Goal: Task Accomplishment & Management: Use online tool/utility

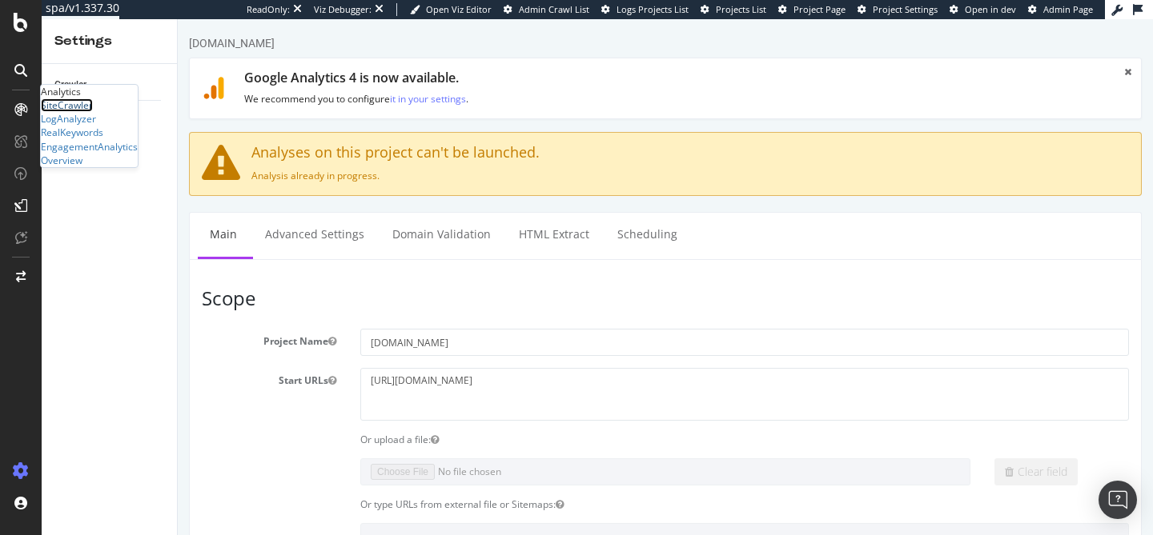
click at [74, 112] on div "SiteCrawler" at bounding box center [67, 105] width 52 height 14
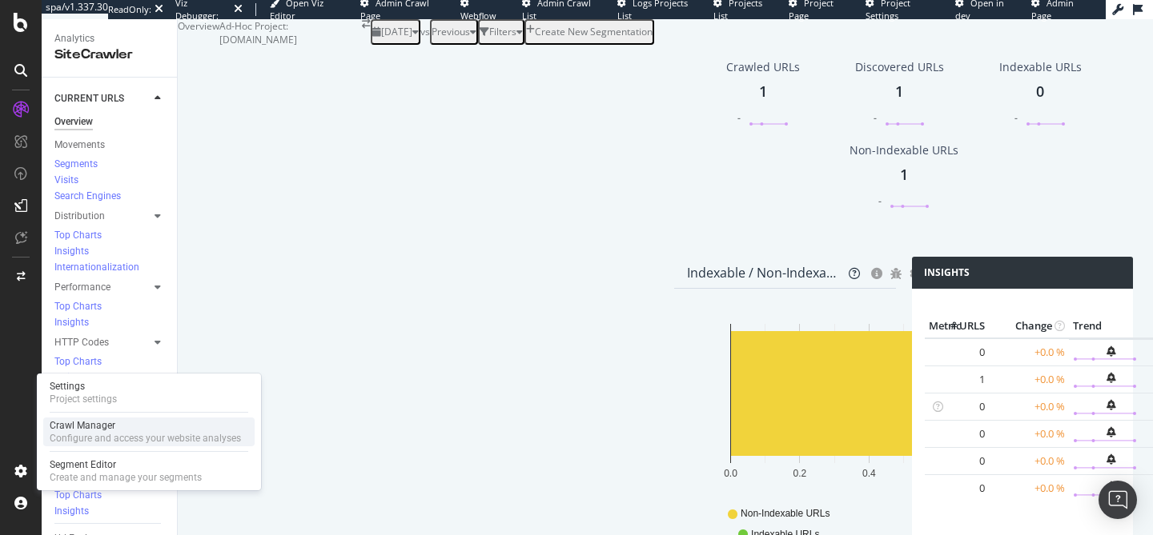
click at [87, 442] on div "Configure and access your website analyses" at bounding box center [145, 438] width 191 height 13
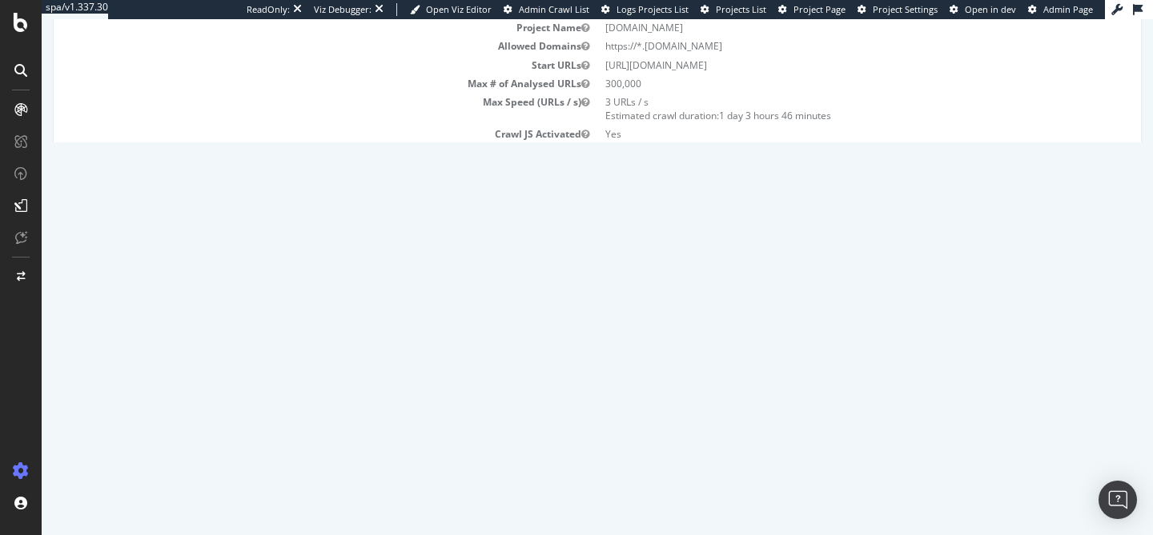
scroll to position [143, 0]
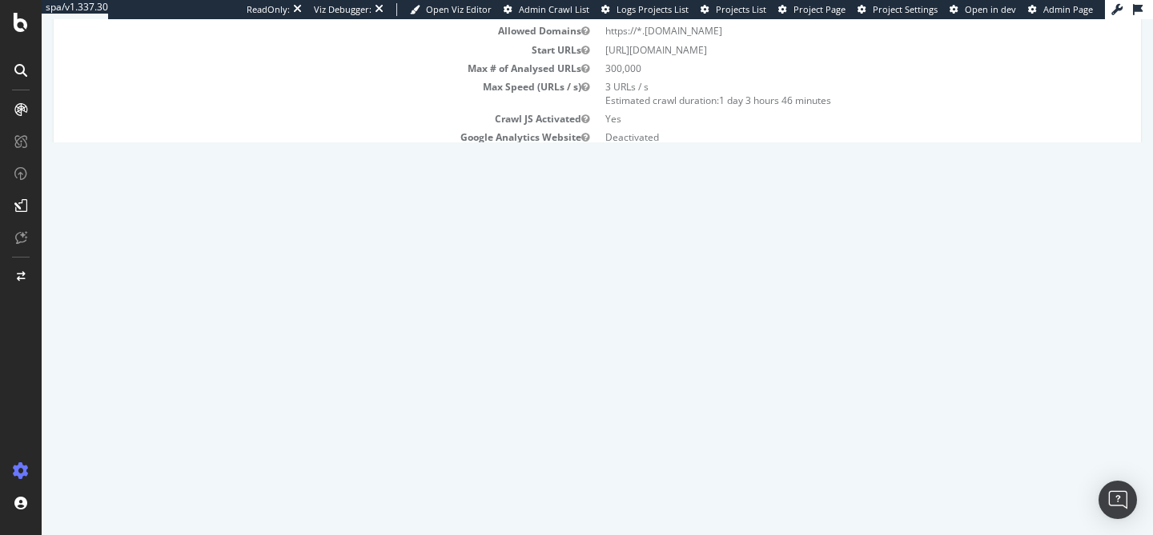
click at [178, 371] on td "2025 Sep. 17th #2 report" at bounding box center [216, 380] width 300 height 32
click at [154, 381] on link "2025 Sep. 17th #2 report" at bounding box center [116, 381] width 76 height 14
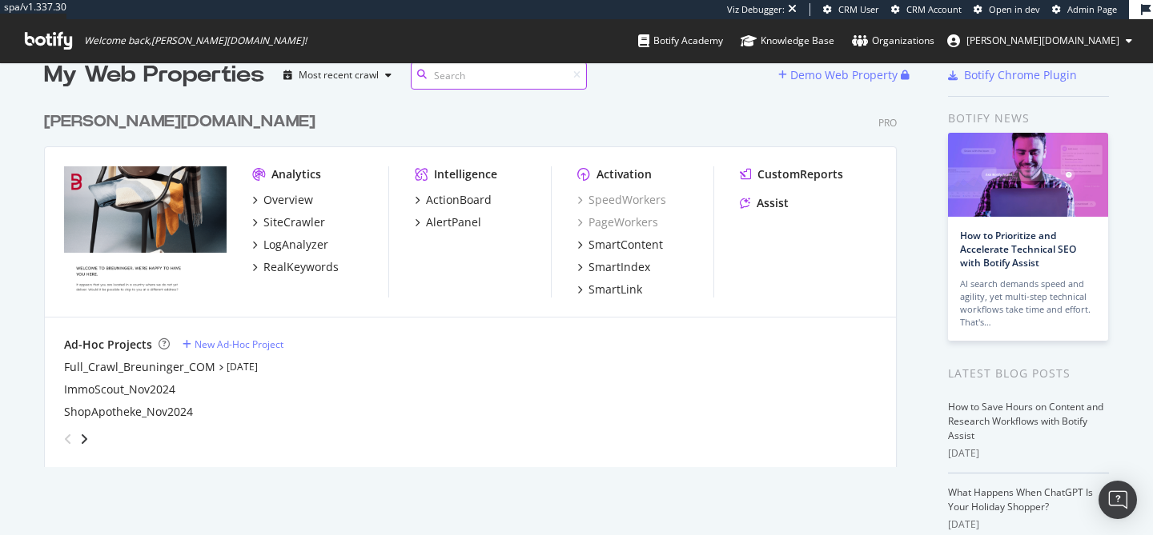
scroll to position [43, 0]
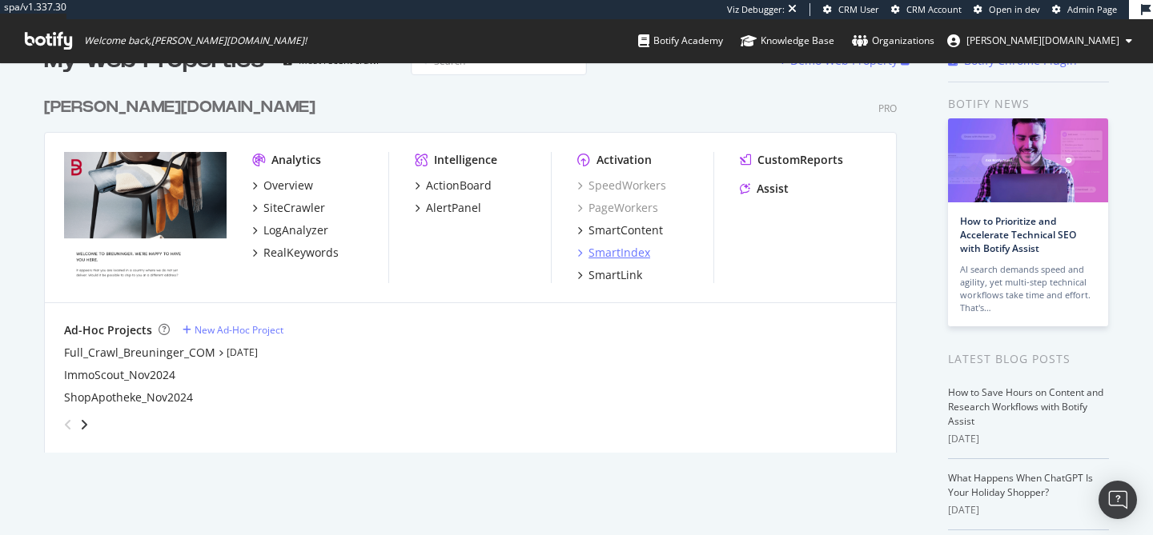
click at [635, 252] on div "SmartIndex" at bounding box center [619, 253] width 62 height 16
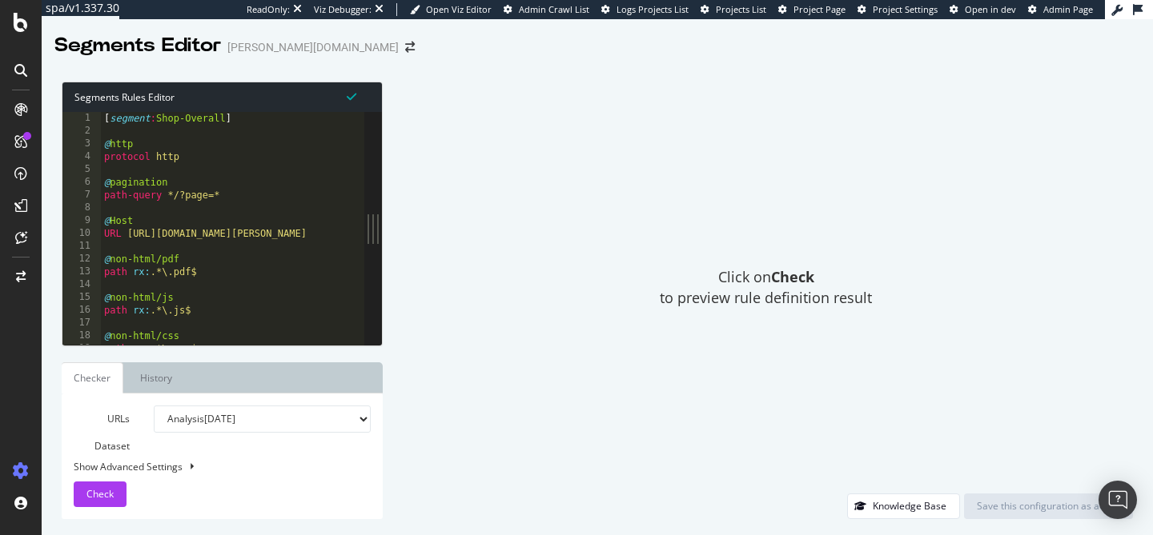
click at [382, 228] on div "Segments Rules Editor 1 2 3 4 5 6 7 8 9 10 11 12 13 14 15 16 17 18 19 20 [ segm…" at bounding box center [222, 214] width 321 height 265
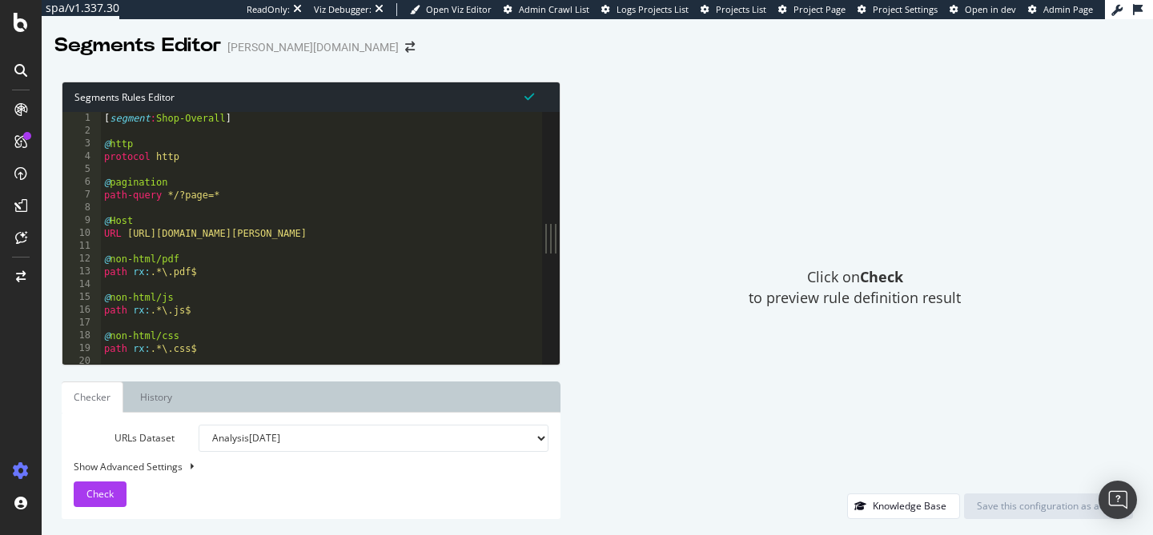
drag, startPoint x: 376, startPoint y: 228, endPoint x: 670, endPoint y: 226, distance: 293.7
click at [670, 226] on div "Segments Rules Editor 1 2 3 4 5 6 7 8 9 10 11 12 13 14 15 16 17 18 19 20 [ segm…" at bounding box center [597, 301] width 1111 height 470
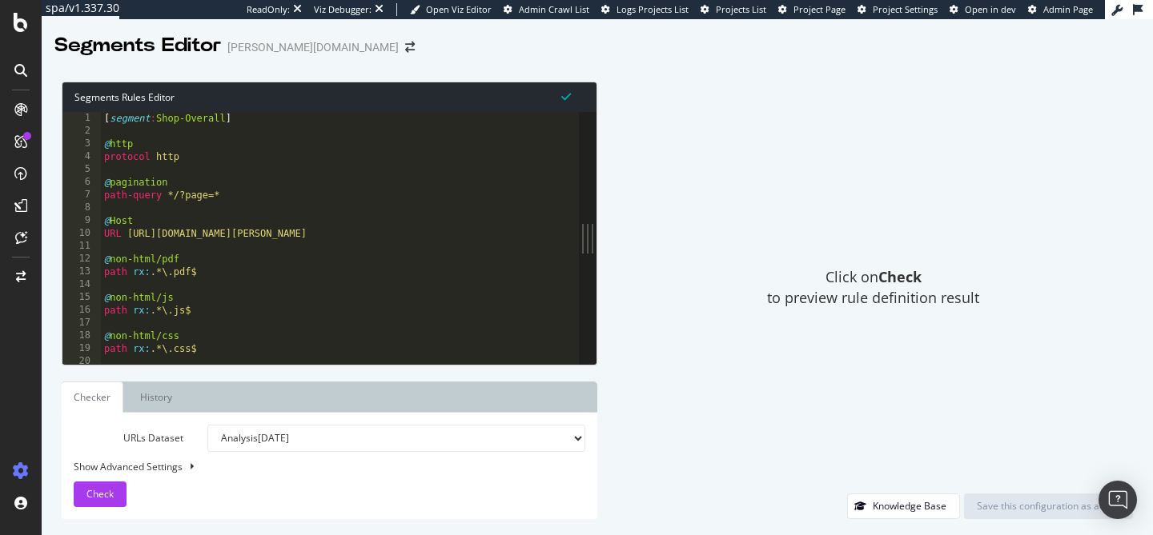
click at [301, 215] on div "[ segment : Shop-Overall ] @ http protocol http @ pagination path-query */?page…" at bounding box center [340, 251] width 478 height 278
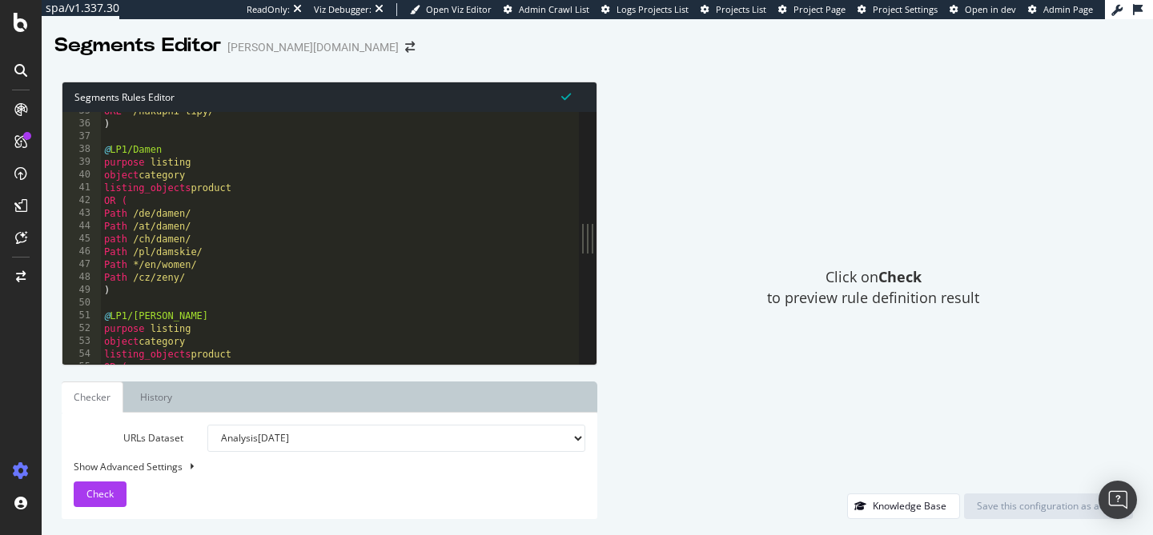
scroll to position [125, 0]
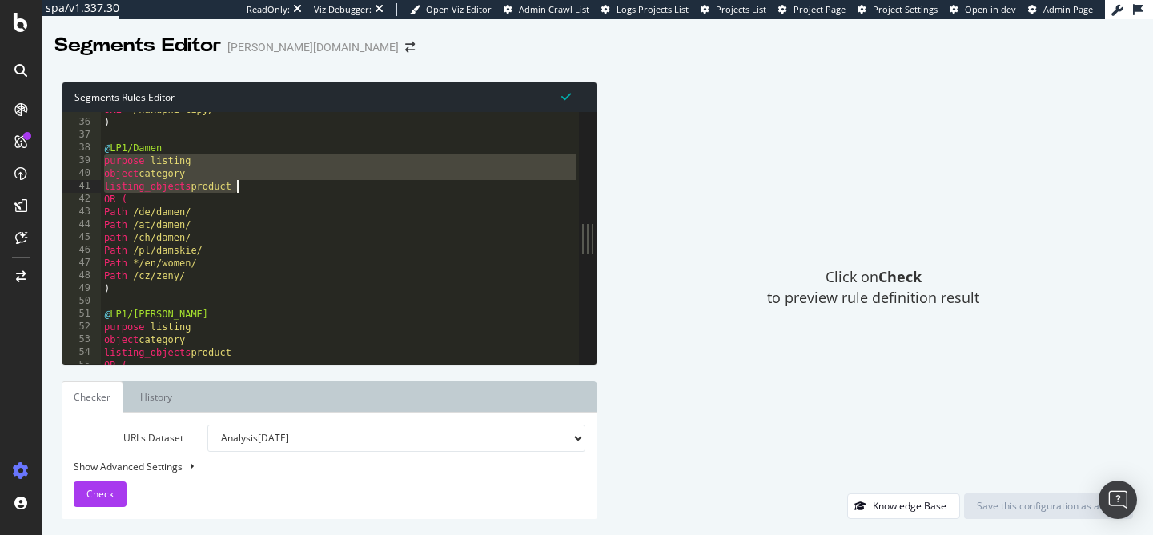
drag, startPoint x: 106, startPoint y: 162, endPoint x: 247, endPoint y: 185, distance: 142.6
click at [247, 185] on div "URL */nakupni-tipy/* ) @ LP1/Damen purpose listing object category listing_obje…" at bounding box center [340, 242] width 478 height 278
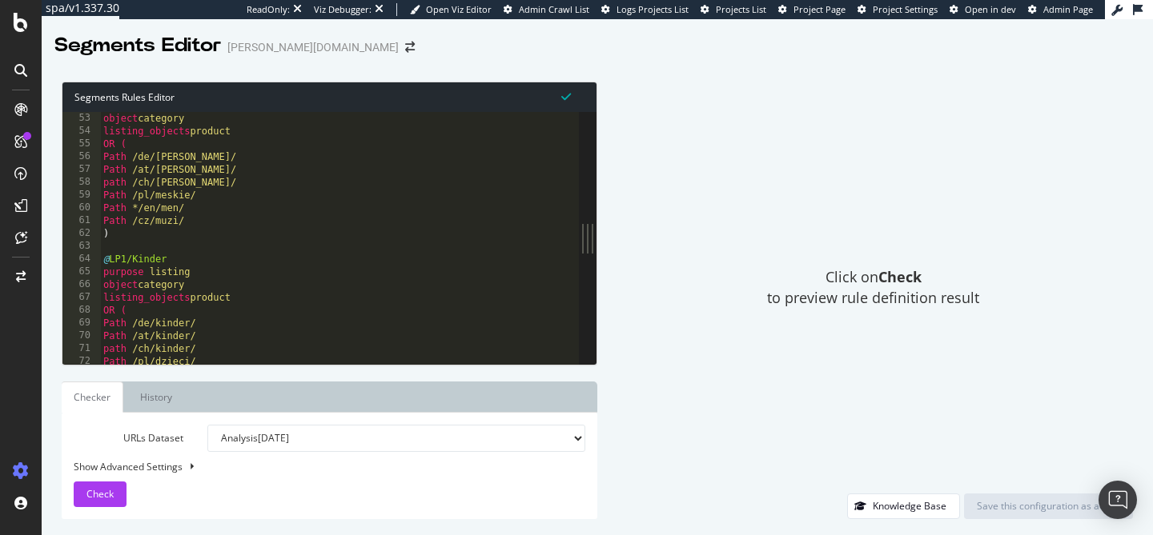
scroll to position [195, 0]
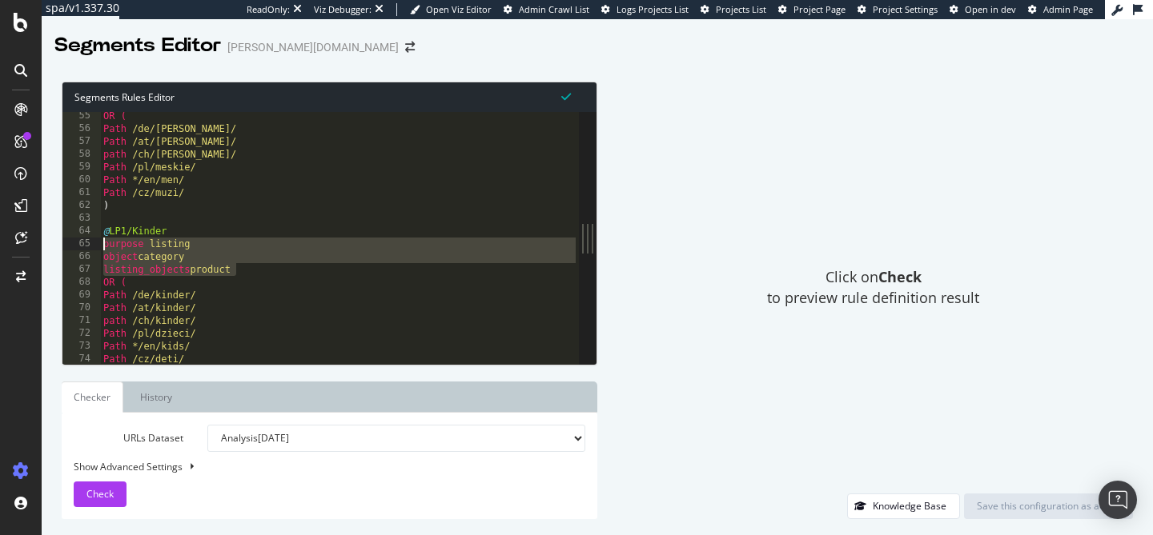
drag, startPoint x: 240, startPoint y: 270, endPoint x: 98, endPoint y: 247, distance: 143.6
click at [98, 247] on div "object category listing_objects product 55 56 57 58 59 60 61 62 63 64 65 66 67 …" at bounding box center [320, 238] width 516 height 252
click at [276, 207] on div "OR ( Path /de/herren/ Path /at/herren/ path /ch/herren/ Path /pl/meskie/ Path *…" at bounding box center [339, 249] width 479 height 278
type textarea ")"
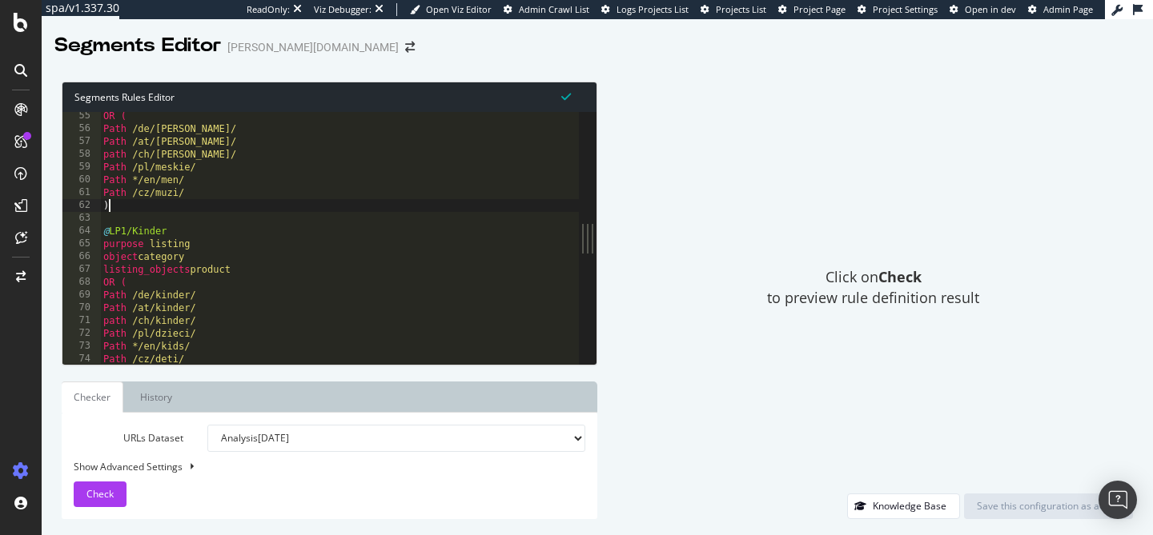
click at [257, 219] on div "OR ( Path /de/herren/ Path /at/herren/ path /ch/herren/ Path /pl/meskie/ Path *…" at bounding box center [339, 249] width 479 height 278
click at [249, 273] on div "OR ( Path /de/herren/ Path /at/herren/ path /ch/herren/ Path /pl/meskie/ Path *…" at bounding box center [339, 249] width 479 height 278
click at [1116, 503] on img "Open Intercom Messenger" at bounding box center [1117, 500] width 21 height 21
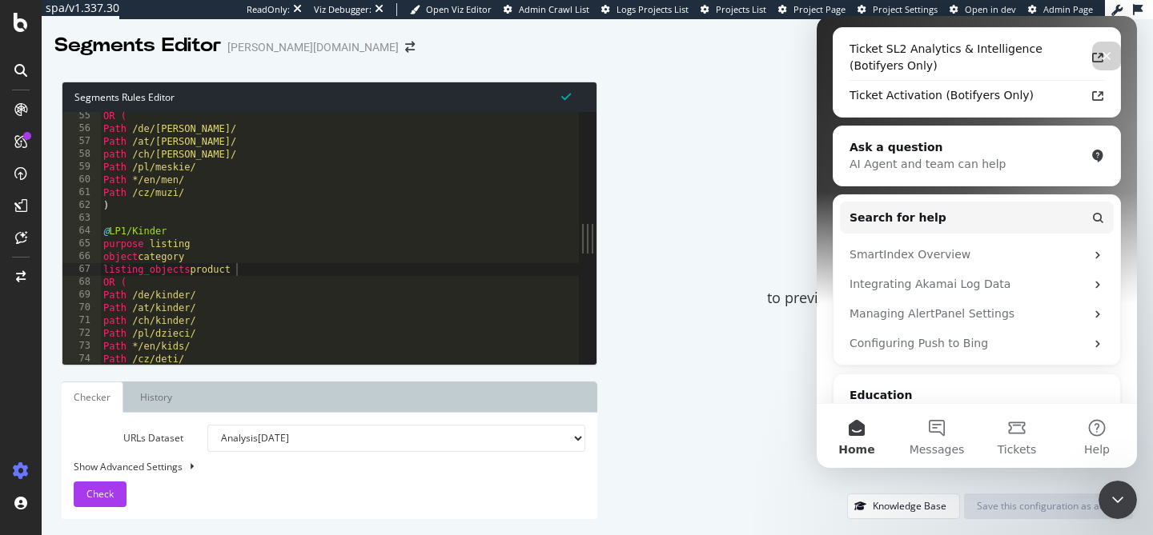
scroll to position [178, 0]
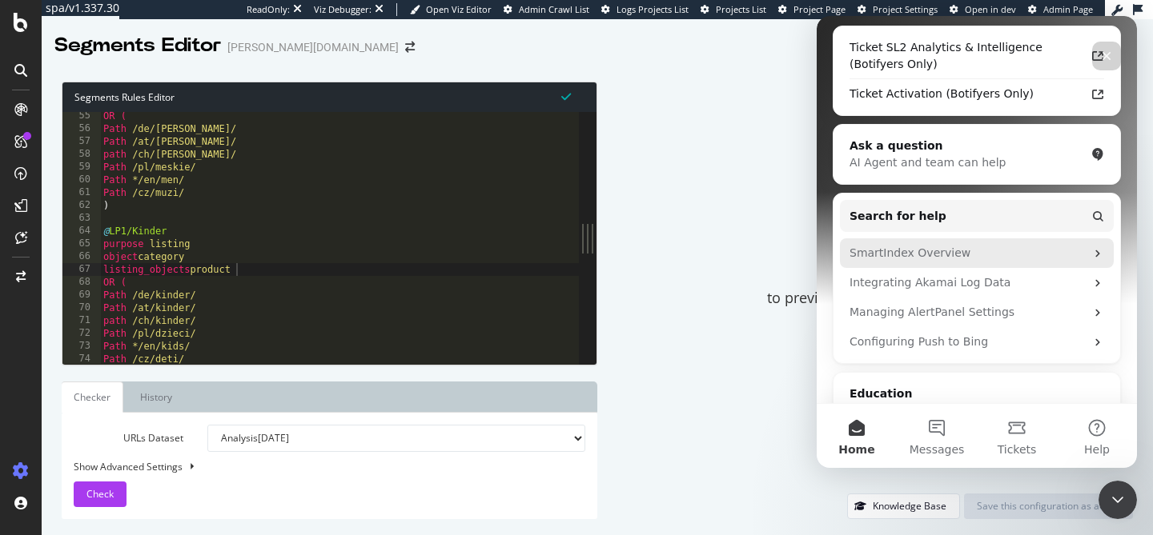
click at [924, 259] on div "SmartIndex Overview" at bounding box center [966, 253] width 235 height 17
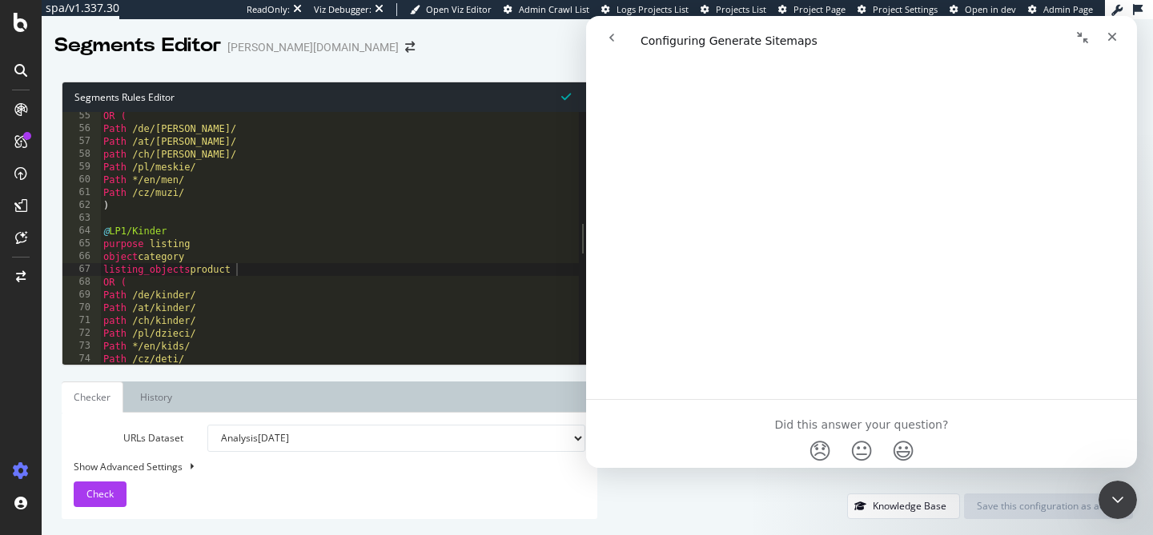
scroll to position [6948, 0]
click at [319, 263] on div "OR ( Path /de/herren/ Path /at/herren/ path /ch/herren/ Path /pl/meskie/ Path *…" at bounding box center [339, 249] width 479 height 278
click at [299, 270] on div "OR ( Path /de/herren/ Path /at/herren/ path /ch/herren/ Path /pl/meskie/ Path *…" at bounding box center [339, 249] width 479 height 278
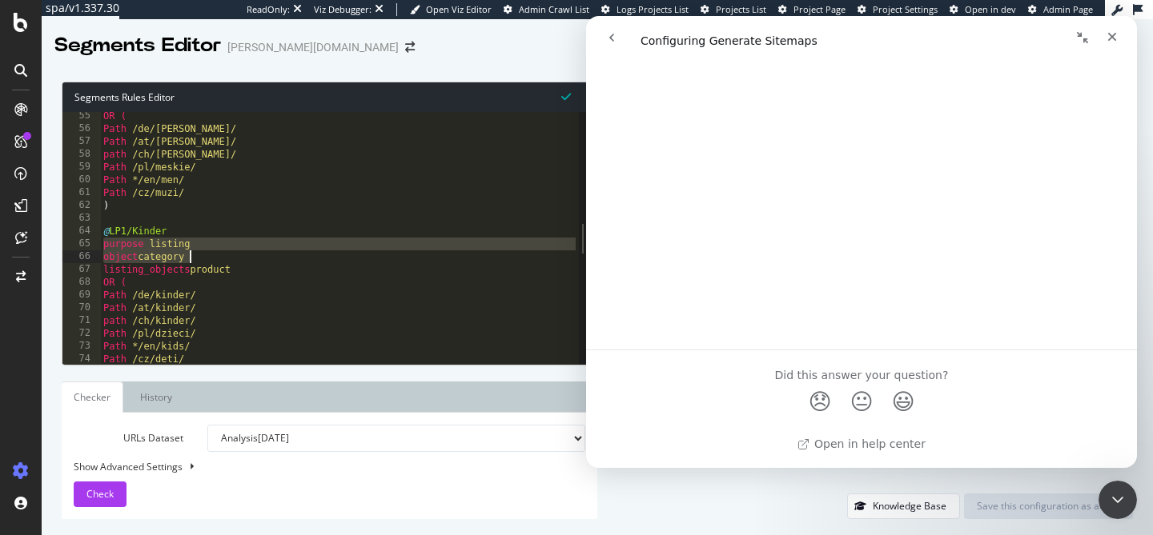
drag, startPoint x: 102, startPoint y: 247, endPoint x: 228, endPoint y: 260, distance: 126.3
click at [229, 262] on div "OR ( Path /de/herren/ Path /at/herren/ path /ch/herren/ Path /pl/meskie/ Path *…" at bounding box center [339, 249] width 479 height 278
click at [228, 260] on div "OR ( Path /de/herren/ Path /at/herren/ path /ch/herren/ Path /pl/meskie/ Path *…" at bounding box center [339, 249] width 479 height 278
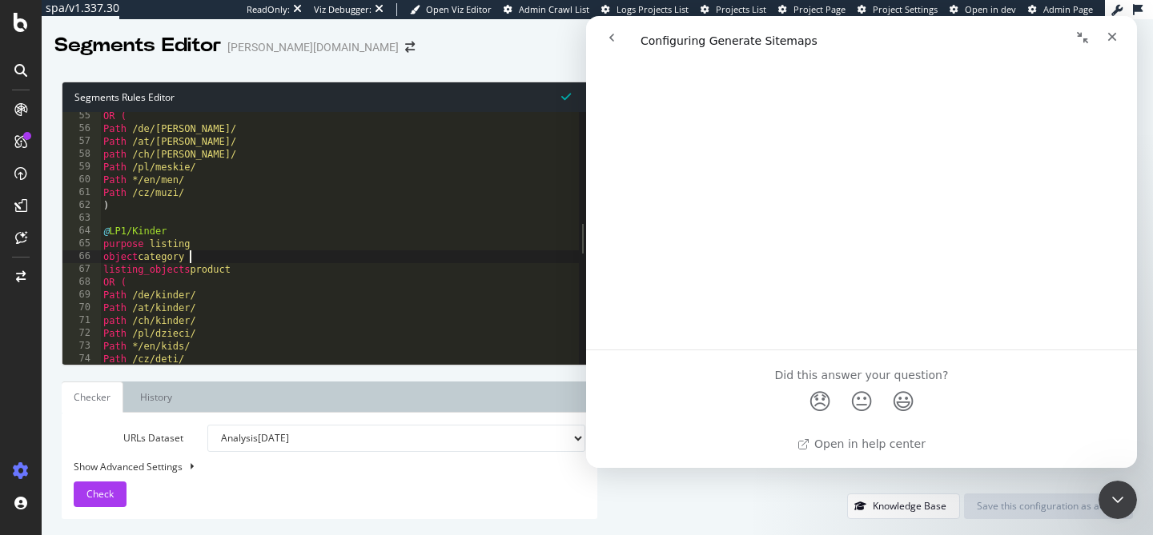
click at [852, 452] on div "Open in help center" at bounding box center [861, 448] width 551 height 39
click at [841, 445] on link "Open in help center" at bounding box center [861, 444] width 128 height 13
click at [459, 42] on div "Segments Editor breuninger.com" at bounding box center [597, 39] width 1111 height 40
click at [435, 174] on div "OR ( Path /de/herren/ Path /at/herren/ path /ch/herren/ Path /pl/meskie/ Path *…" at bounding box center [339, 249] width 479 height 278
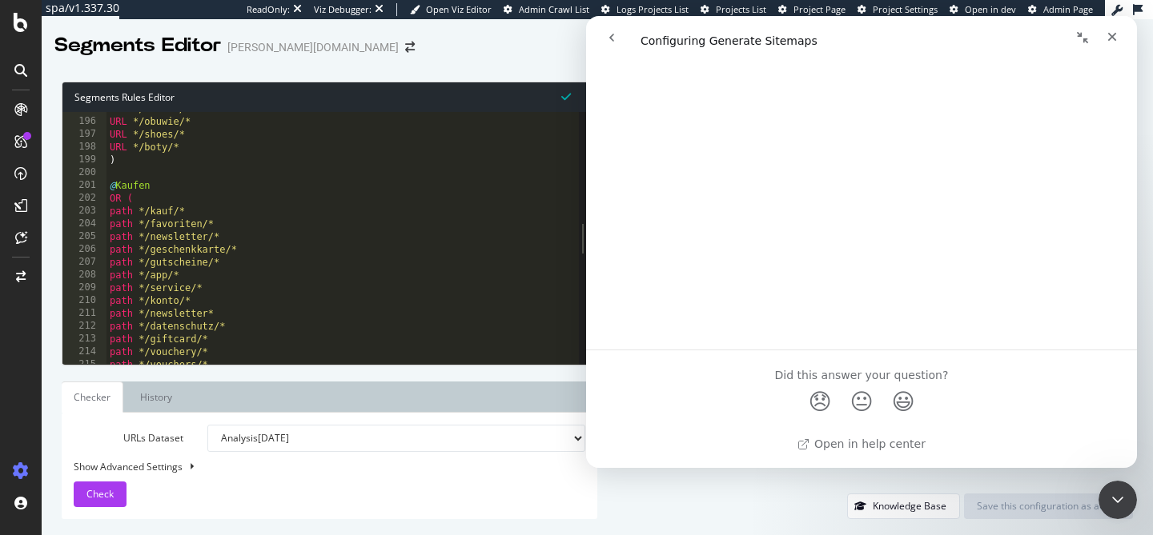
scroll to position [715, 0]
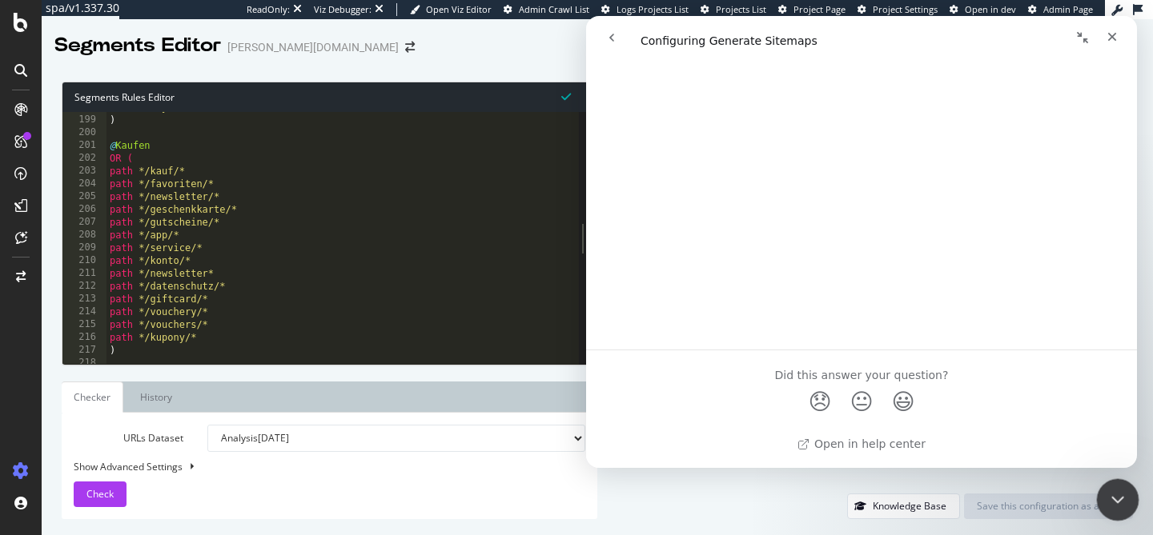
click at [1122, 495] on icon "Close Intercom Messenger" at bounding box center [1114, 497] width 19 height 19
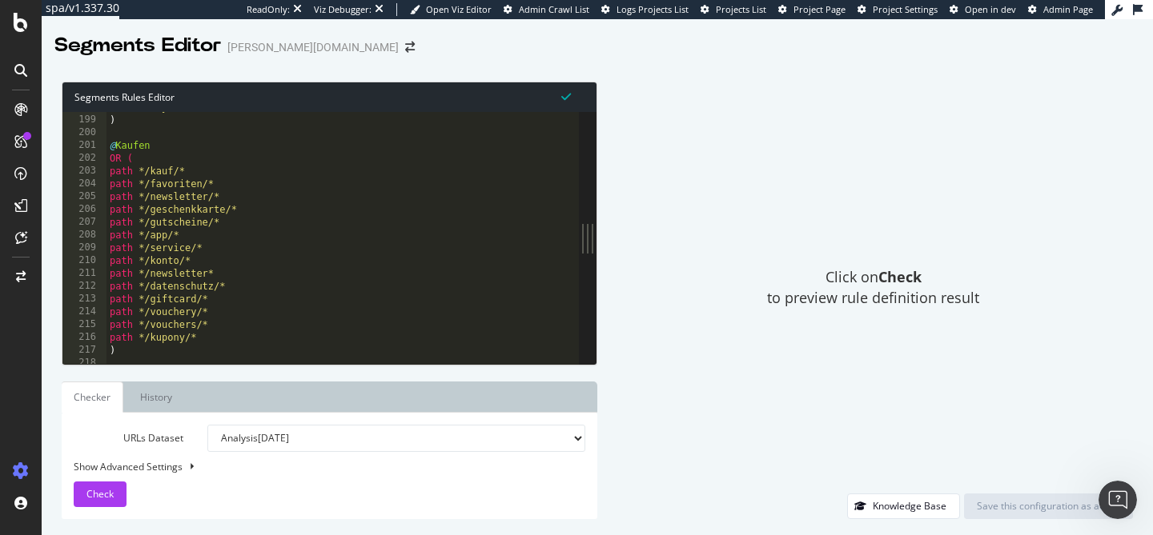
scroll to position [0, 0]
click at [539, 219] on div "URL */boty/* ) @ Kaufen OR ( path */kauf/* path */favoriten/* path */newsletter…" at bounding box center [342, 240] width 472 height 278
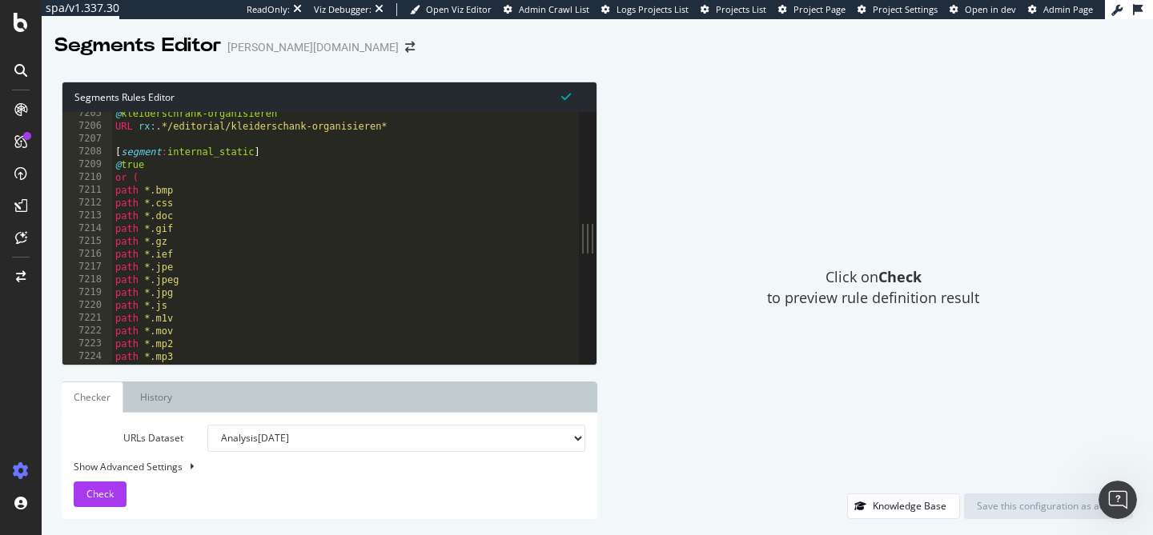
scroll to position [25975, 0]
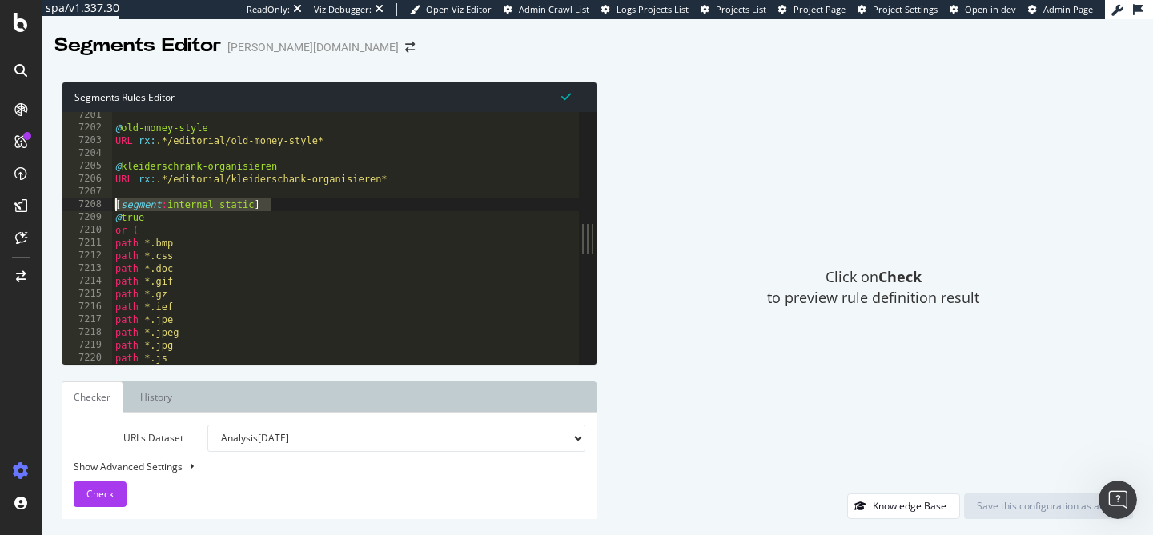
drag, startPoint x: 279, startPoint y: 207, endPoint x: 103, endPoint y: 209, distance: 176.1
click at [103, 209] on div "path */gutscheine/* 7201 7202 7203 7204 7205 7206 7207 7208 7209 7210 7211 7212…" at bounding box center [320, 238] width 516 height 252
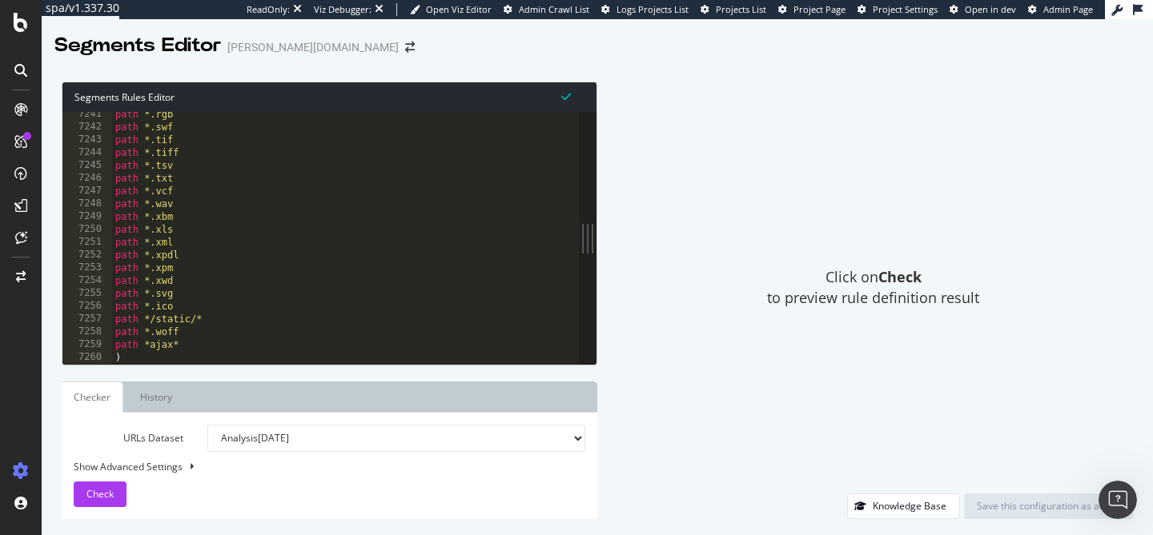
click at [227, 356] on div "path *.rgb path *.swf path *.tif path *.tiff path *.tsv path *.txt path *.vcf p…" at bounding box center [345, 247] width 467 height 278
type textarea ")"
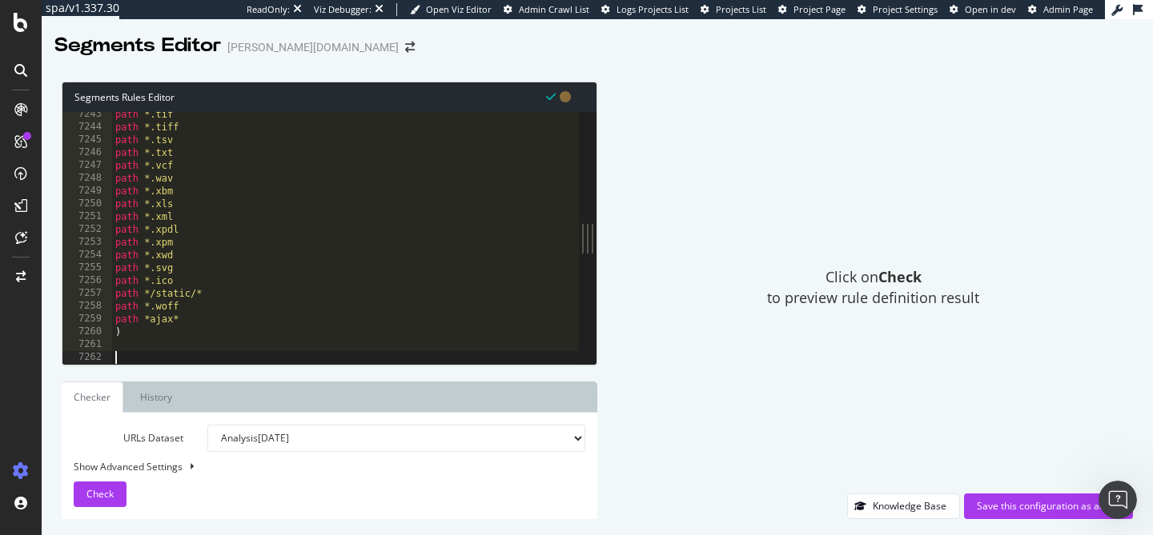
paste textarea "[segment:internal_static]"
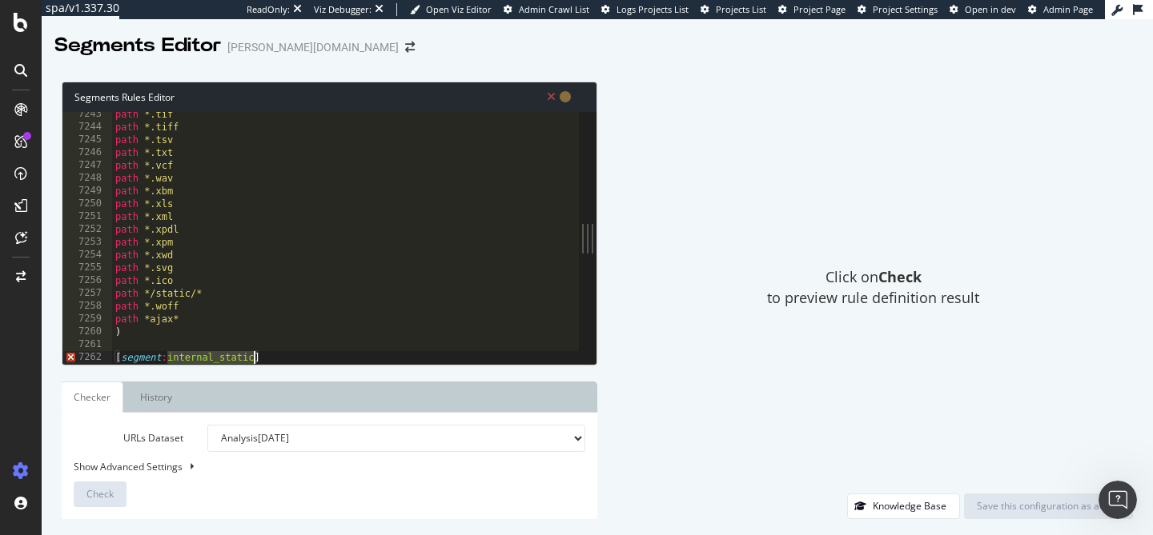
drag, startPoint x: 168, startPoint y: 355, endPoint x: 253, endPoint y: 355, distance: 84.8
click at [253, 355] on div "path *.tif path *.tiff path *.tsv path *.txt path *.vcf path *.wav path *.xbm p…" at bounding box center [345, 247] width 467 height 278
type textarea "[segment:smartindex]"
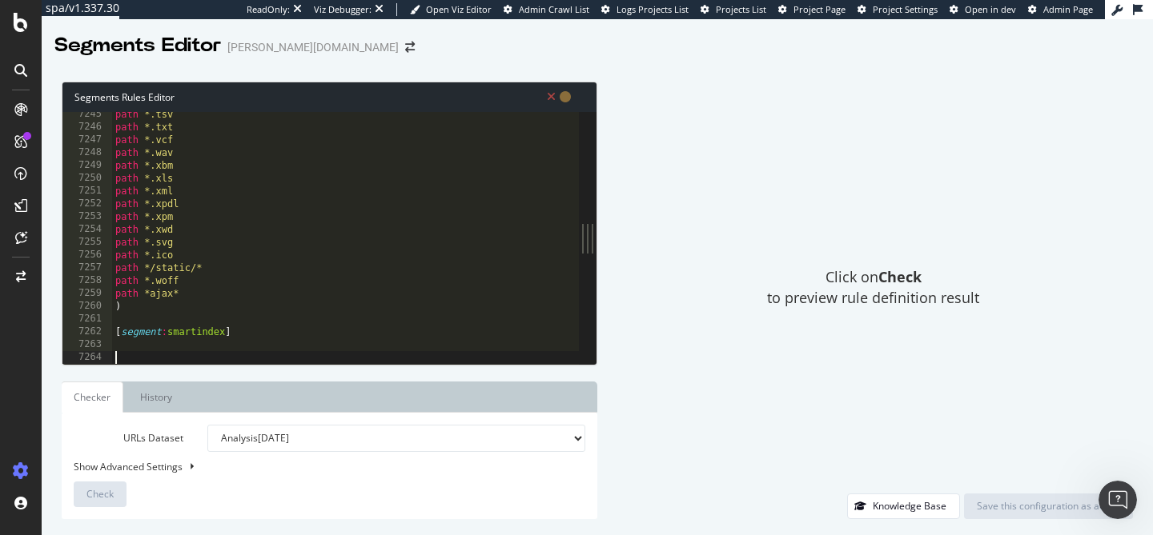
click at [223, 330] on div "path *.tsv path *.txt path *.vcf path *.wav path *.xbm path *.xls path *.xml pa…" at bounding box center [345, 247] width 467 height 278
type textarea "[segment:smartindex_de]"
drag, startPoint x: 262, startPoint y: 333, endPoint x: 115, endPoint y: 335, distance: 146.5
click at [115, 335] on div "path *.tsv path *.txt path *.vcf path *.wav path *.xbm path *.xls path *.xml pa…" at bounding box center [345, 247] width 467 height 278
type textarea "[segment:smartindex_de]"
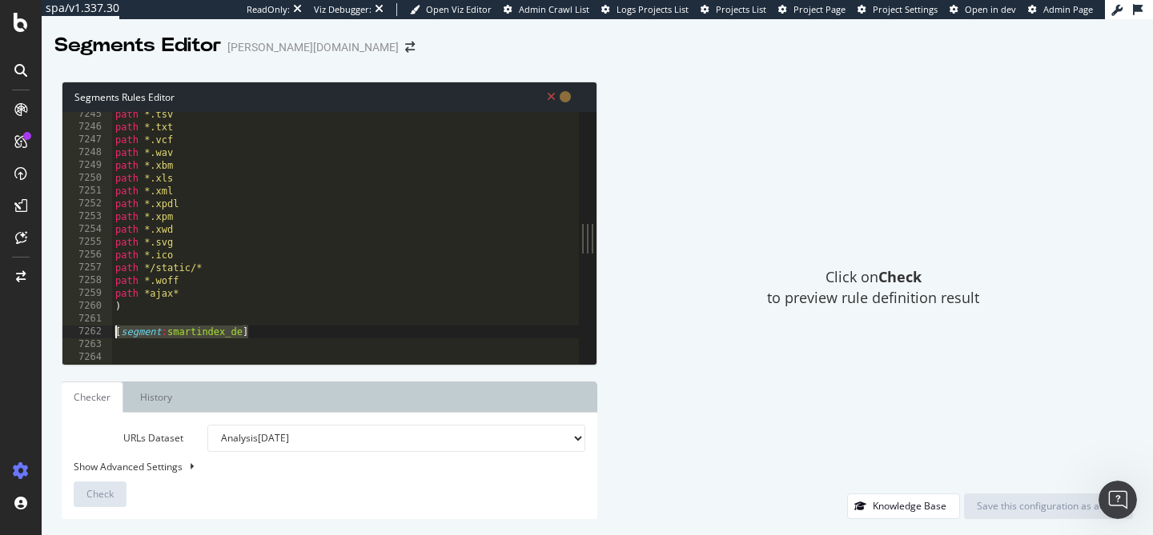
click at [122, 362] on div "path *.tsv path *.txt path *.vcf path *.wav path *.xbm path *.xls path *.xml pa…" at bounding box center [345, 247] width 467 height 278
paste textarea "[segment:smartindex_de]"
click at [243, 355] on div "path *.tsv path *.txt path *.vcf path *.wav path *.xbm path *.xls path *.xml pa…" at bounding box center [345, 247] width 467 height 278
click at [261, 357] on div "path *.tsv path *.txt path *.vcf path *.wav path *.xbm path *.xls path *.xml pa…" at bounding box center [345, 247] width 467 height 278
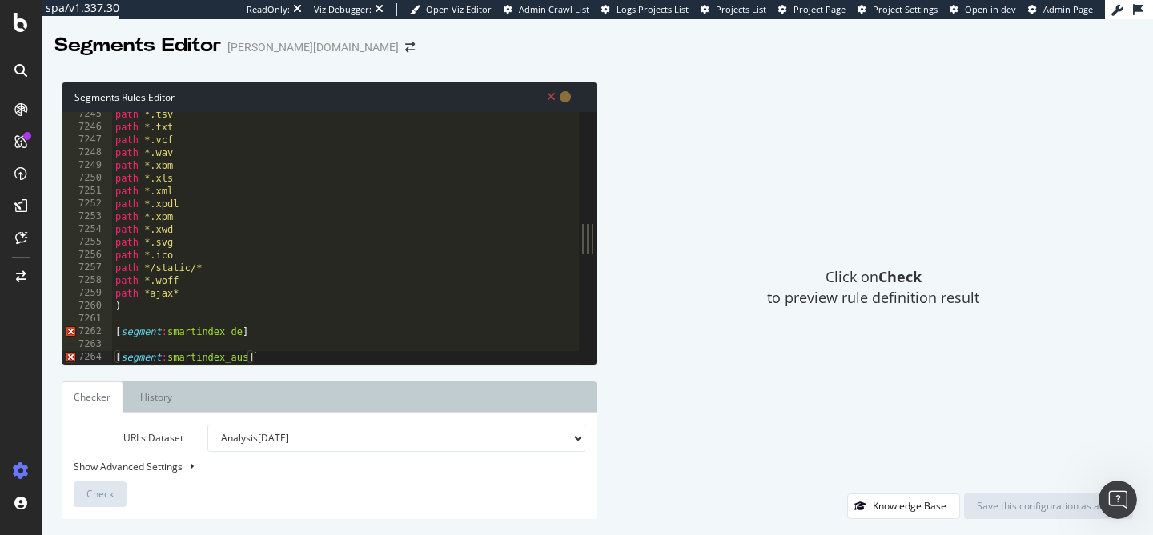
scroll to position [0, 1]
type textarea "[segment:smartindex_aus]"
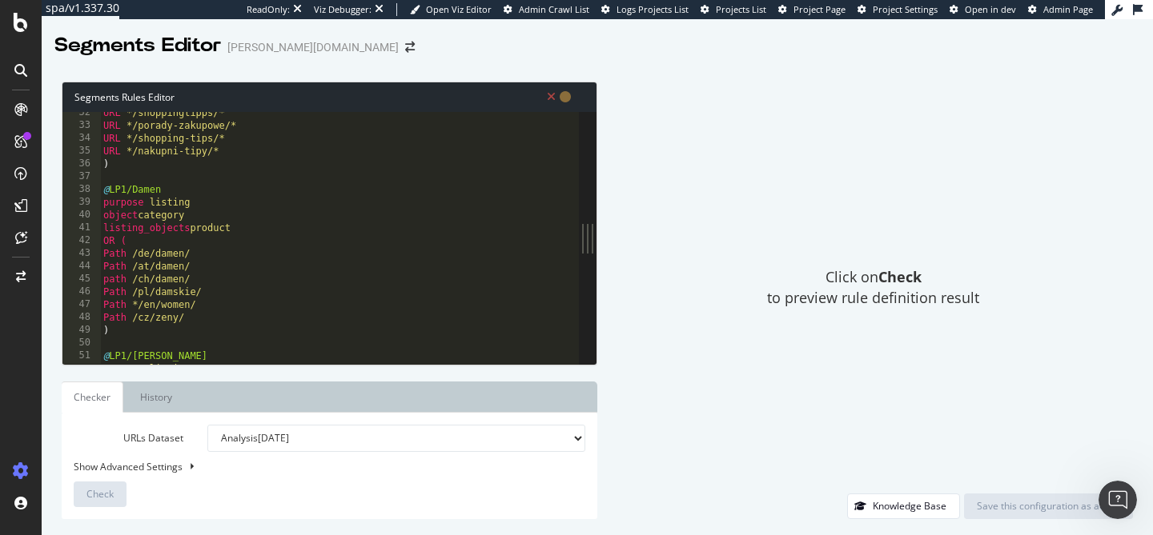
scroll to position [113, 0]
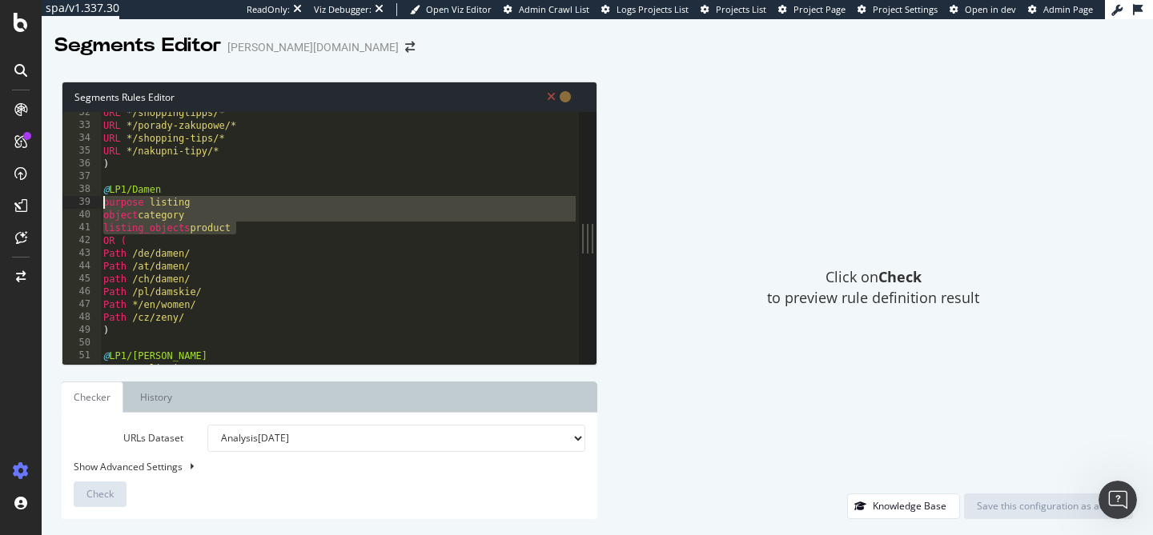
drag, startPoint x: 248, startPoint y: 228, endPoint x: 98, endPoint y: 209, distance: 150.9
click at [98, 209] on div "32 33 34 35 36 37 38 39 40 41 42 43 44 45 46 47 48 49 50 51 52 53 URL */shoppin…" at bounding box center [320, 238] width 516 height 252
click at [513, 263] on div "URL */shoppingtipps/* URL */porady-zakupowe/* URL */shopping-tips/* URL */nakup…" at bounding box center [339, 245] width 479 height 278
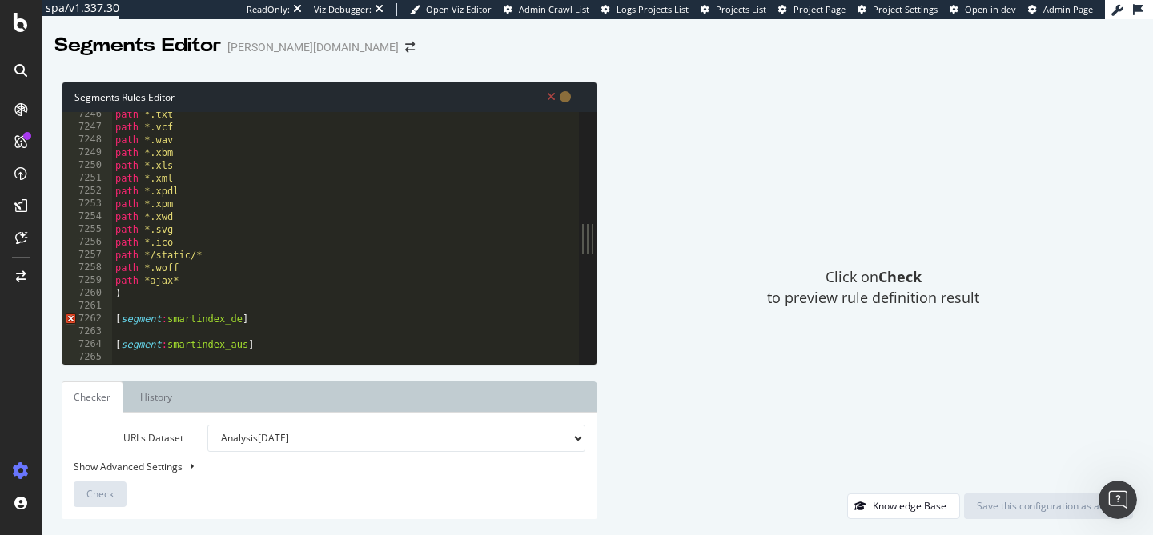
scroll to position [25975, 0]
click at [313, 323] on div "path *.txt path *.vcf path *.wav path *.xbm path *.xls path *.xml path *.xpdl p…" at bounding box center [345, 247] width 467 height 278
type textarea "[segment:smartindex_de]"
paste textarea "listing_objects product"
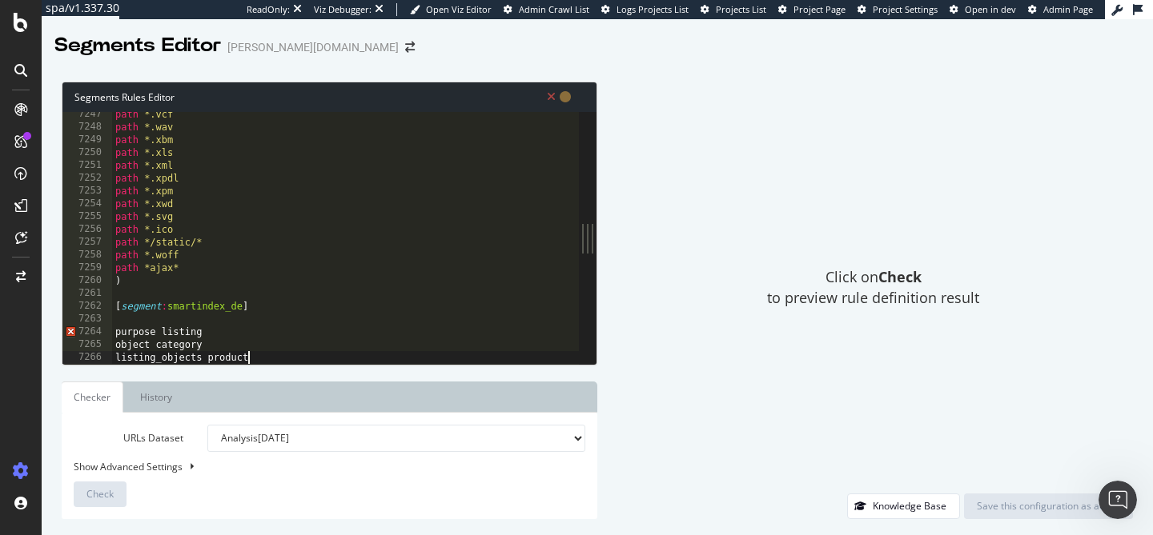
click at [507, 247] on div "path *.vcf path *.wav path *.xbm path *.xls path *.xml path *.xpdl path *.xpm p…" at bounding box center [345, 247] width 467 height 278
type textarea "path */static/*"
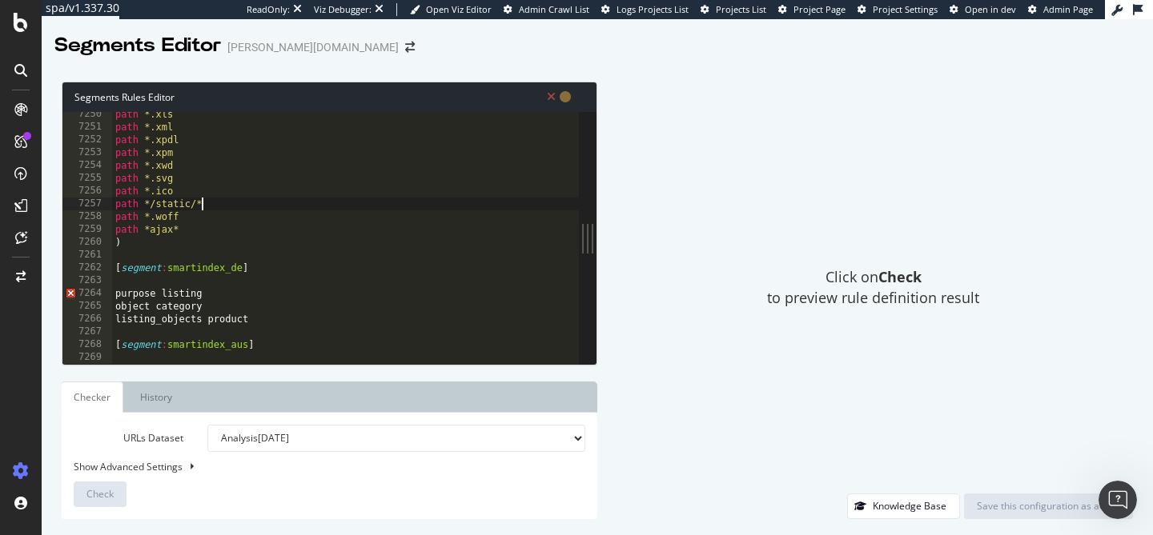
click at [477, 337] on div "path *.xls path *.xml path *.xpdl path *.xpm path *.xwd path *.svg path *.ico p…" at bounding box center [345, 247] width 467 height 278
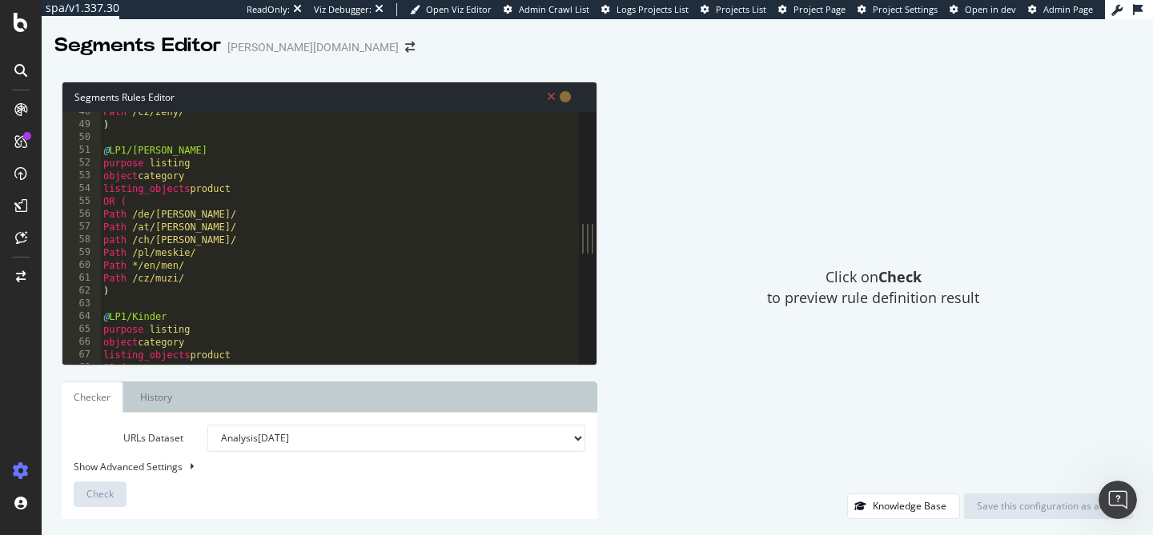
scroll to position [171, 0]
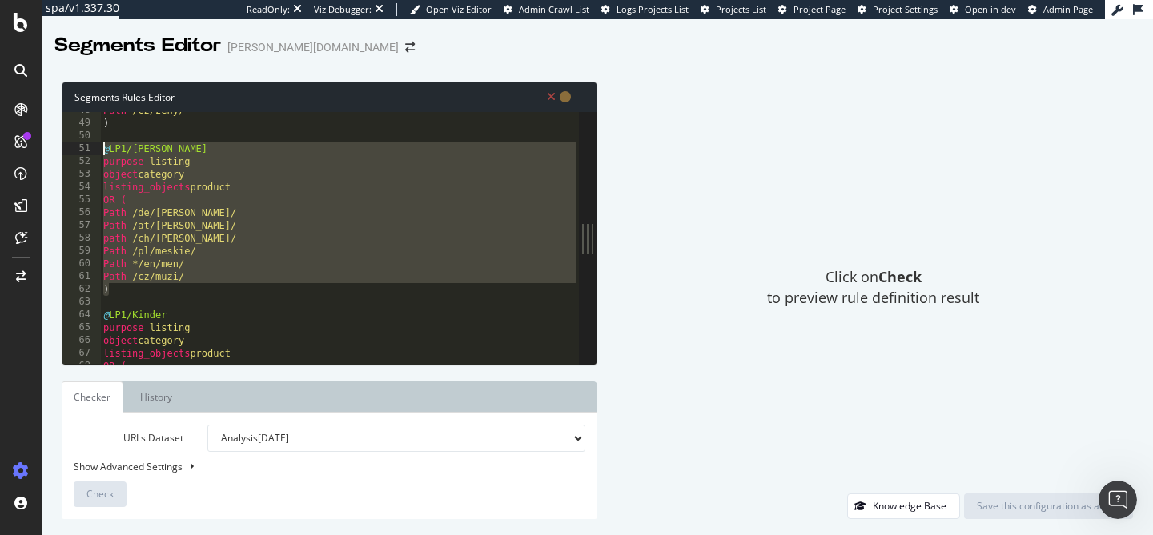
drag, startPoint x: 117, startPoint y: 291, endPoint x: 96, endPoint y: 144, distance: 147.9
click at [96, 144] on div "48 49 50 51 52 53 54 55 56 57 58 59 60 61 62 63 64 65 66 67 68 69 Path /cz/zeny…" at bounding box center [320, 238] width 516 height 252
click at [439, 209] on div "Path /cz/zeny/ ) @ LP1/Herren purpose listing object category listing_objects p…" at bounding box center [339, 243] width 479 height 278
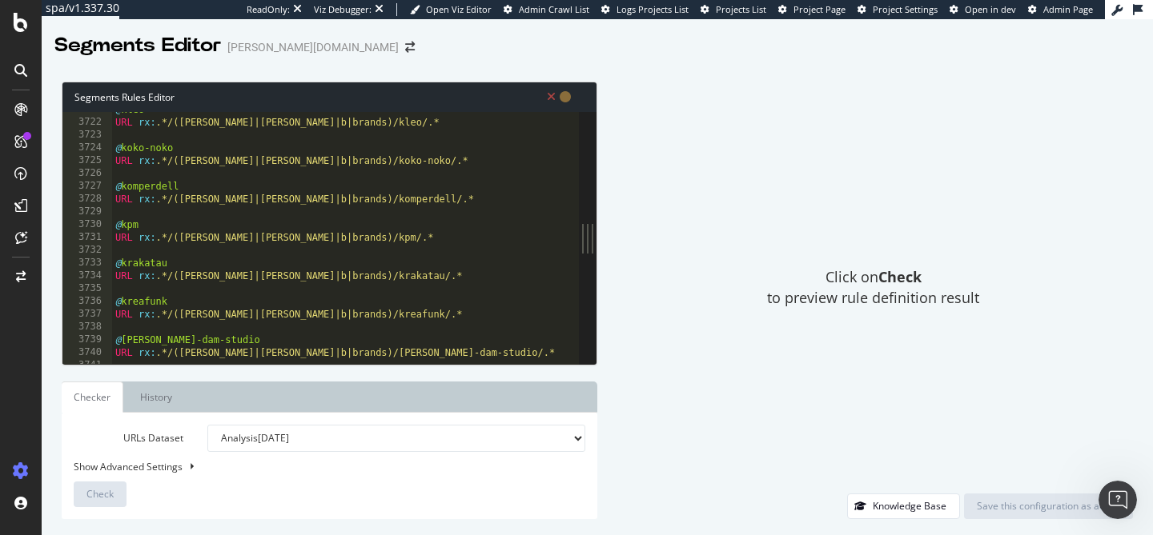
scroll to position [25975, 0]
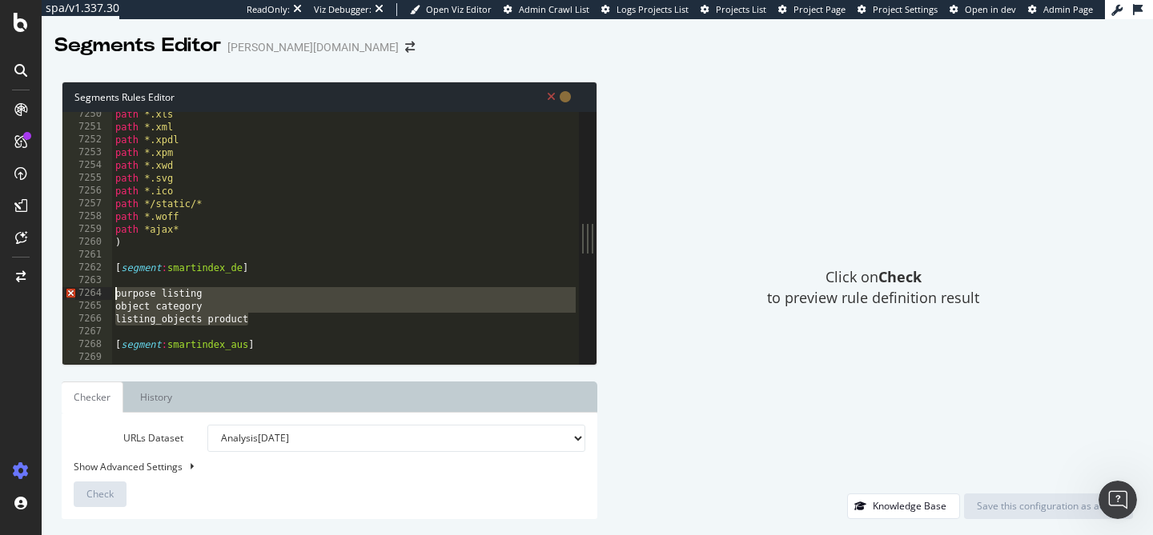
drag, startPoint x: 281, startPoint y: 319, endPoint x: 80, endPoint y: 292, distance: 202.7
click at [79, 292] on div "Path /de/herren/ 7250 7251 7252 7253 7254 7255 7256 7257 7258 7259 7260 7261 72…" at bounding box center [320, 238] width 516 height 252
paste textarea ")"
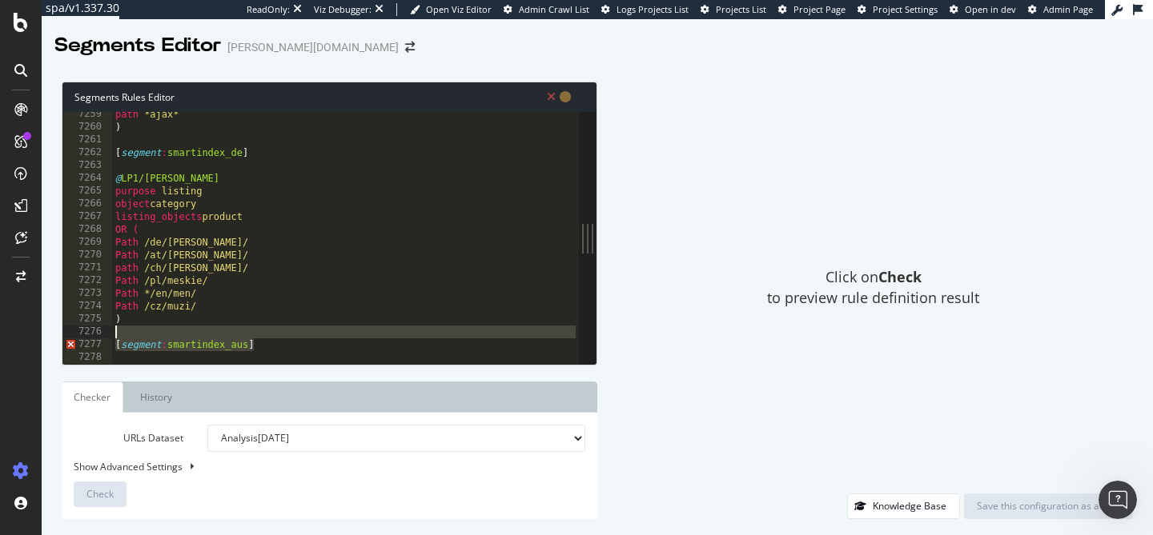
drag, startPoint x: 278, startPoint y: 347, endPoint x: 34, endPoint y: 339, distance: 243.5
click at [34, 339] on div "spa/v1.337.30 ReadOnly: Viz Debugger: Open Viz Editor Admin Crawl List Logs Pro…" at bounding box center [576, 267] width 1153 height 535
type textarea "[segment:smartindex_aus]"
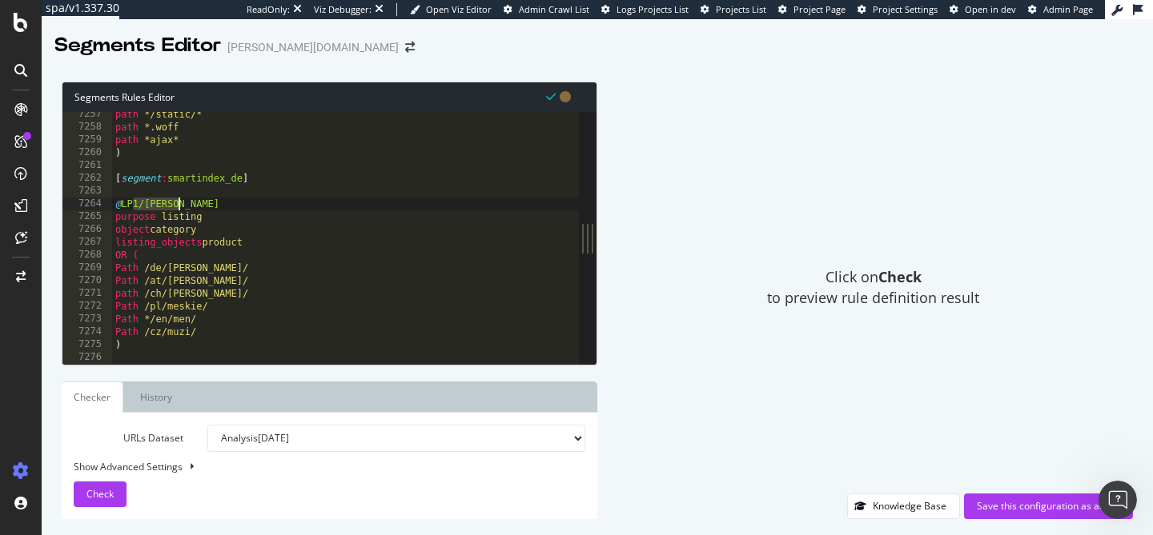
drag, startPoint x: 132, startPoint y: 206, endPoint x: 189, endPoint y: 206, distance: 56.8
click at [189, 206] on div "path */static/* path *.woff path *ajax* ) [ segment : smartindex_de ] @ LP1/Her…" at bounding box center [345, 247] width 467 height 278
click at [166, 346] on div "path */static/* path *.woff path *ajax* ) [ segment : smartindex_de ] @ PLPs pu…" at bounding box center [345, 247] width 467 height 278
type textarea ")"
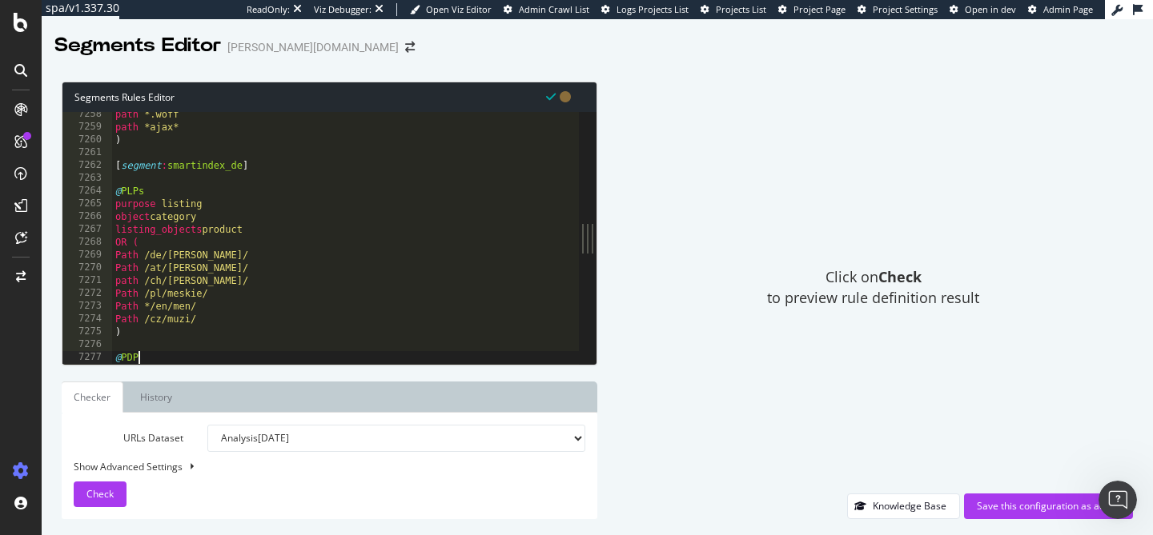
scroll to position [0, 1]
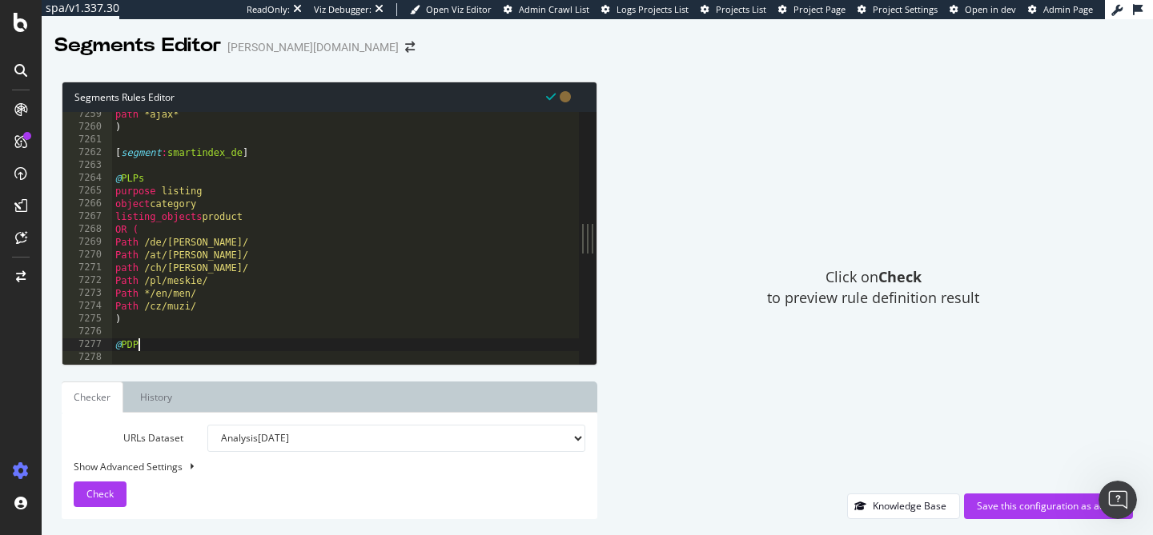
click at [502, 276] on div "path *ajax* ) [ segment : smartindex_de ] @ PLPs purpose listing object categor…" at bounding box center [345, 247] width 467 height 278
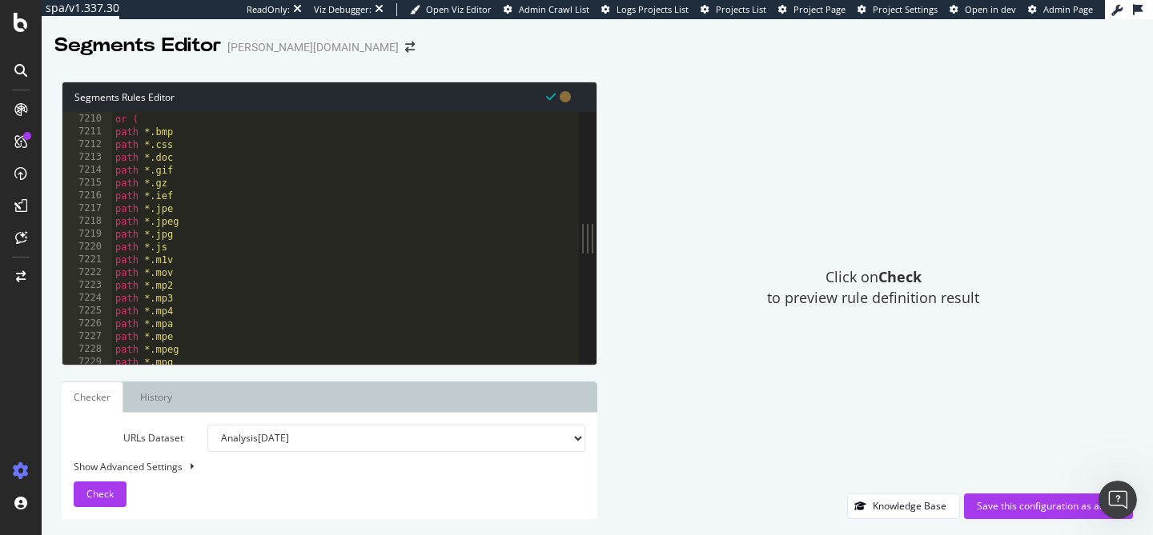
type textarea "Path /pl/meskie/"
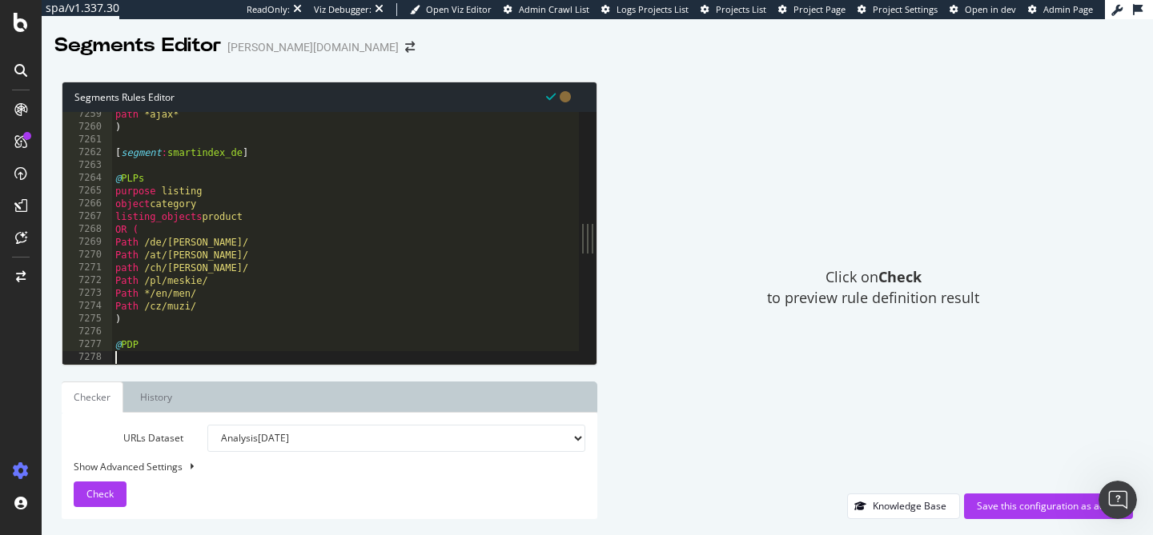
click at [161, 355] on div "path *ajax* ) [ segment : smartindex_de ] @ PLPs purpose listing object categor…" at bounding box center [345, 247] width 467 height 278
paste textarea "object product"
type textarea "object product"
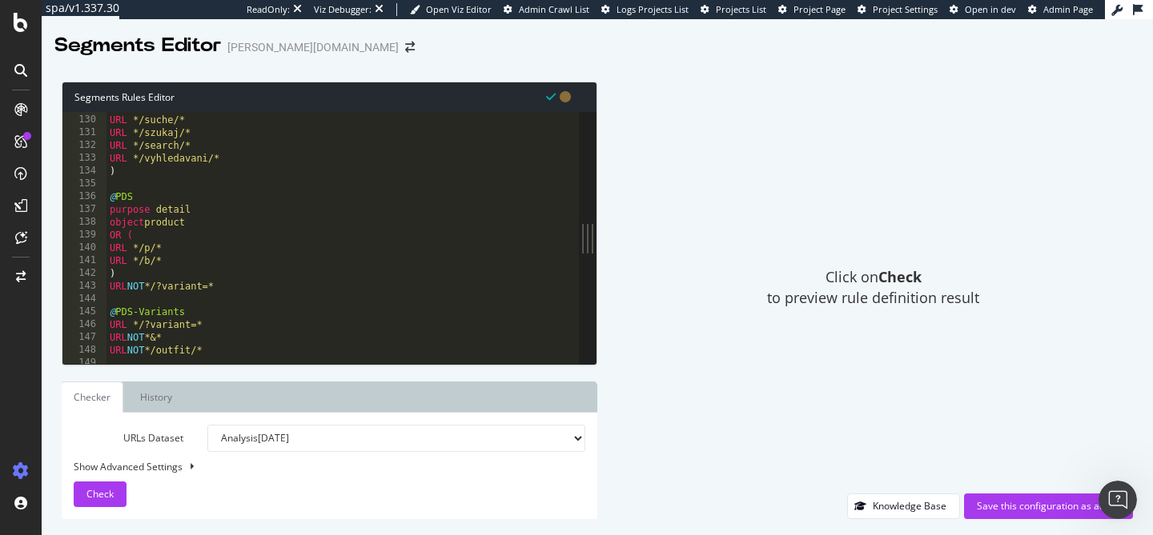
scroll to position [478, 0]
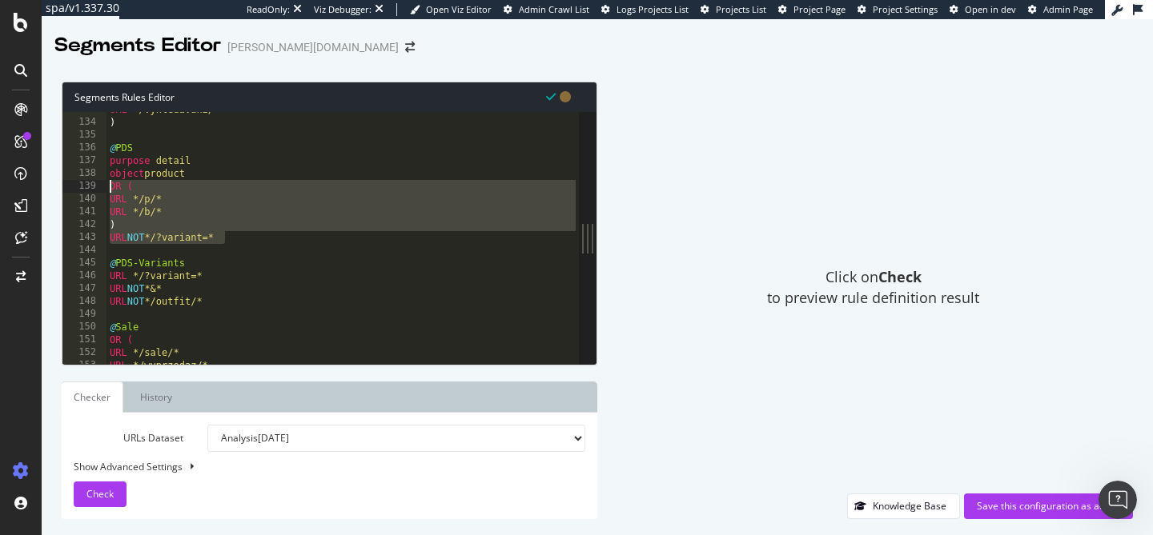
drag, startPoint x: 230, startPoint y: 239, endPoint x: 104, endPoint y: 190, distance: 134.5
click at [104, 190] on div "133 134 135 136 137 138 139 140 141 142 143 144 145 146 147 148 149 150 151 152…" at bounding box center [320, 238] width 516 height 252
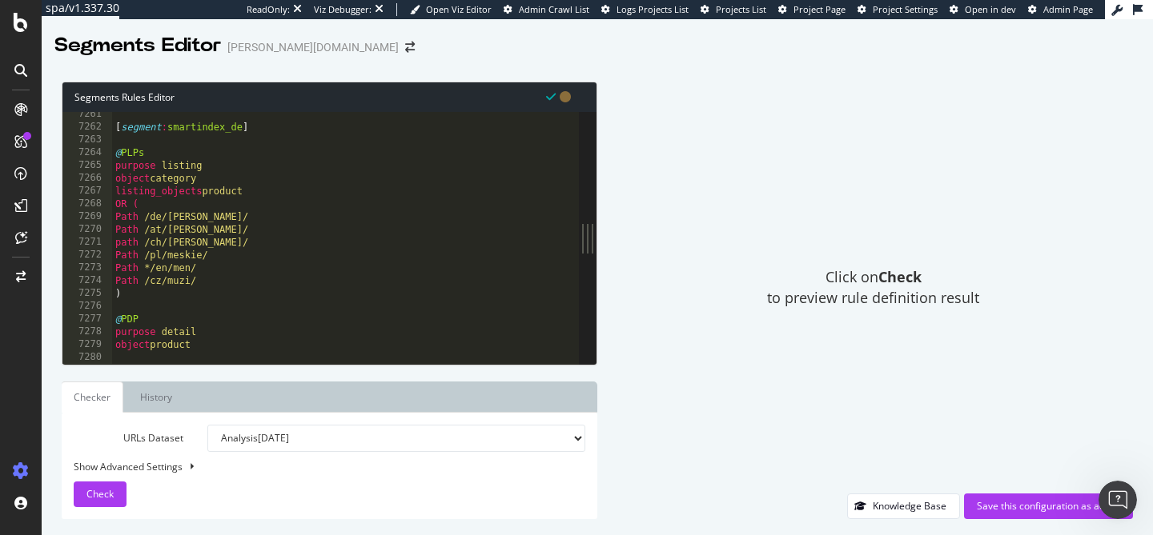
scroll to position [25975, 0]
click at [283, 348] on div "[ segment : smartindex_de ] @ PLPs purpose listing object category listing_obje…" at bounding box center [345, 247] width 467 height 278
type textarea "object product"
paste textarea "URL NOT */?variant=*"
type textarea "URL NOT */?variant=*"
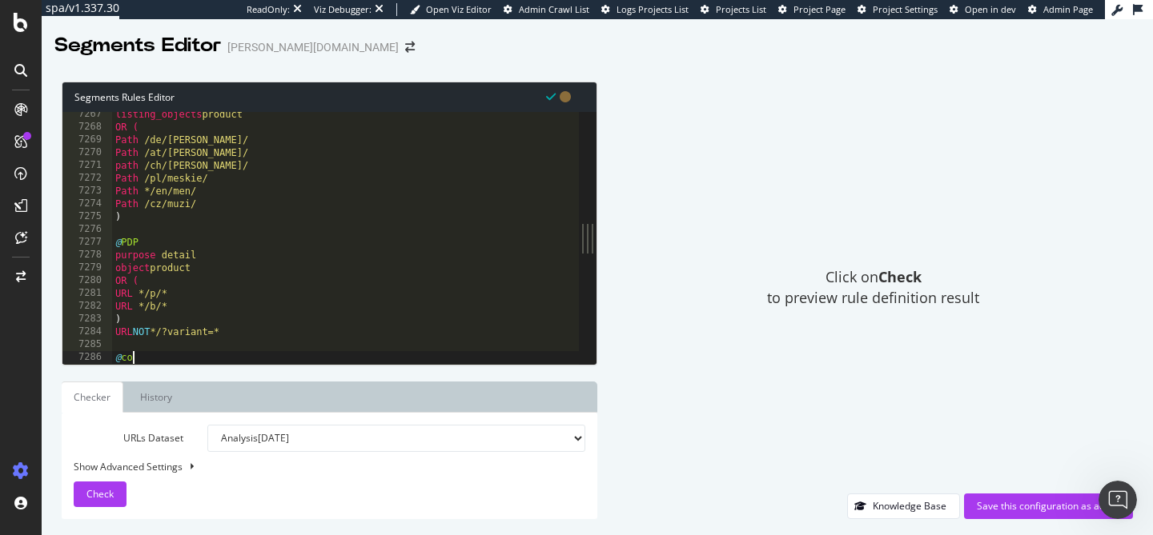
scroll to position [0, 0]
type textarea "@content"
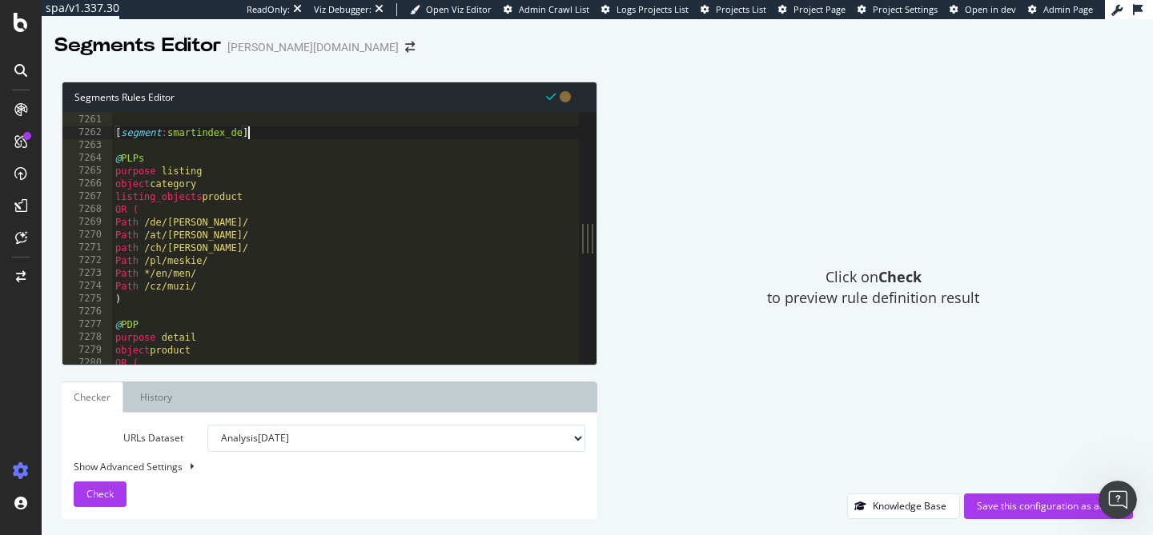
click at [259, 131] on div ") [ segment : smartindex_de ] @ PLPs purpose listing object category listing_ob…" at bounding box center [345, 240] width 467 height 278
type textarea "[segment:smartindex_de]"
drag, startPoint x: 259, startPoint y: 131, endPoint x: 71, endPoint y: 139, distance: 187.5
click at [71, 139] on div "[segment:smartindex_de] 7260 7261 7262 7263 7264 7265 7266 7267 7268 7269 7270 …" at bounding box center [320, 238] width 516 height 252
click at [253, 149] on div ") [ segment : smartindex_de ] @ PLPs purpose listing object category listing_ob…" at bounding box center [345, 240] width 467 height 278
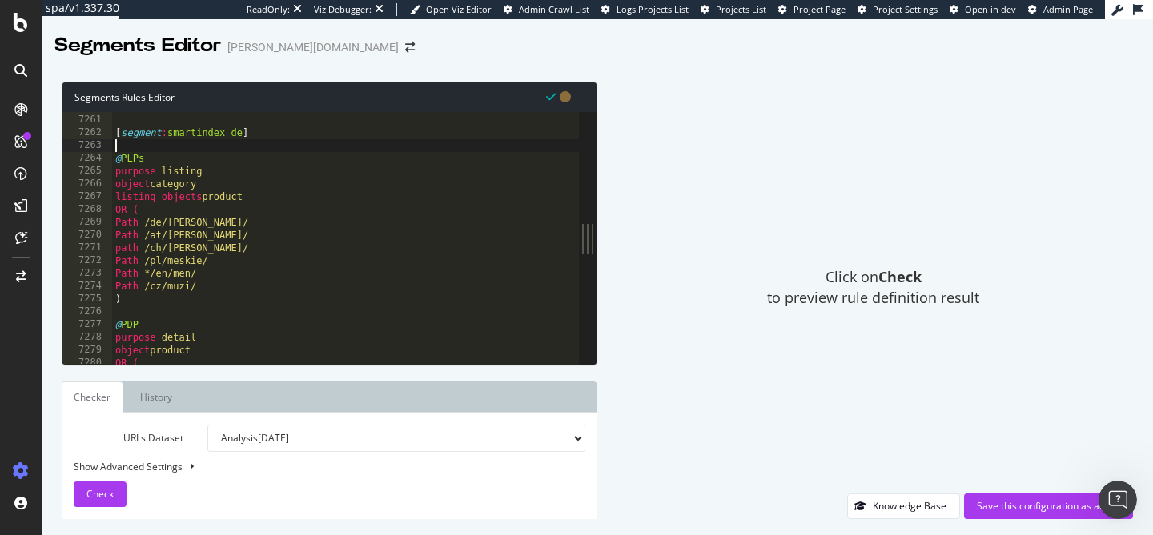
paste textarea "[segment:smartindex_de]"
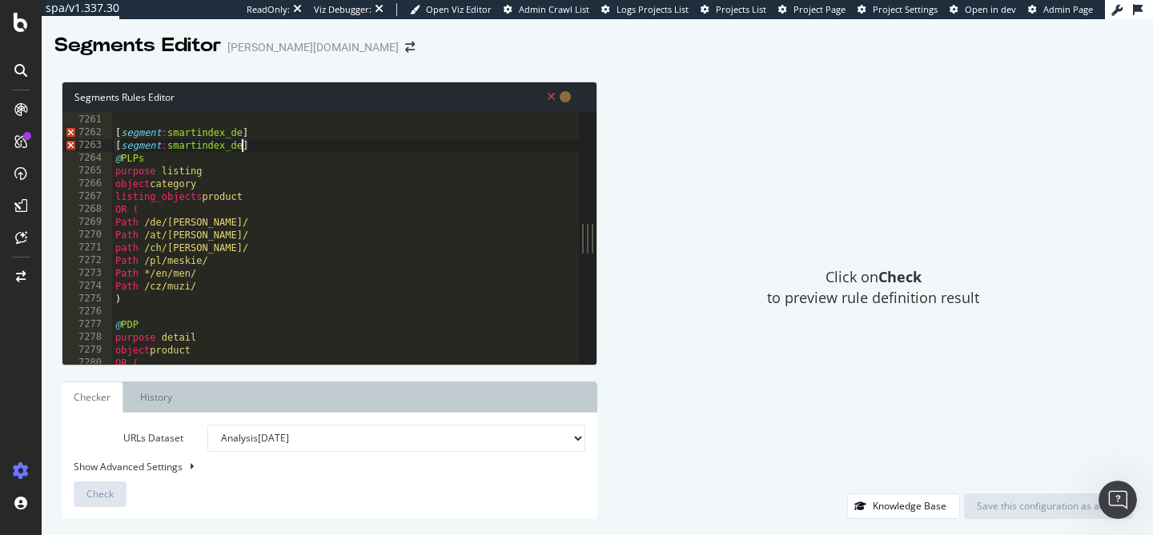
click at [243, 146] on div ") [ segment : smartindex_de ] [ segment : smartindex_de ] @ PLPs purpose listin…" at bounding box center [345, 240] width 467 height 278
type textarea "[segment:smartindex_at]"
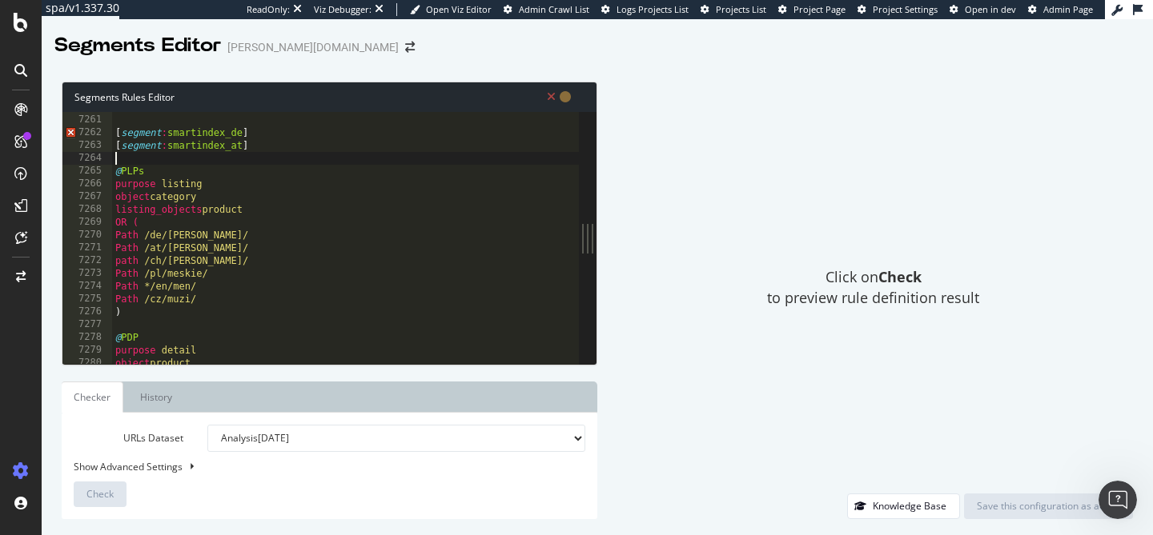
paste textarea "[segment:smartindex_de]"
click at [243, 160] on div ") [ segment : smartindex_de ] [ segment : smartindex_at ] [ segment : smartinde…" at bounding box center [345, 240] width 467 height 278
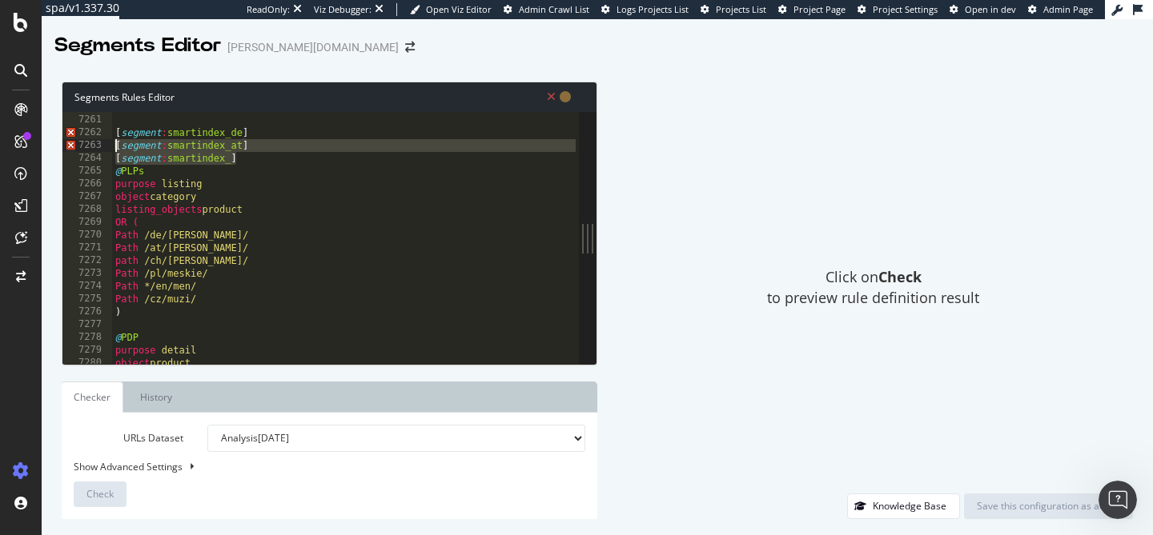
drag, startPoint x: 243, startPoint y: 157, endPoint x: 105, endPoint y: 146, distance: 138.9
click at [105, 146] on div "[segment:smartindex_] 7260 7261 7262 7263 7264 7265 7266 7267 7268 7269 7270 72…" at bounding box center [320, 238] width 516 height 252
type textarea "[segment:smartindex_at] [segment:smartindex_]"
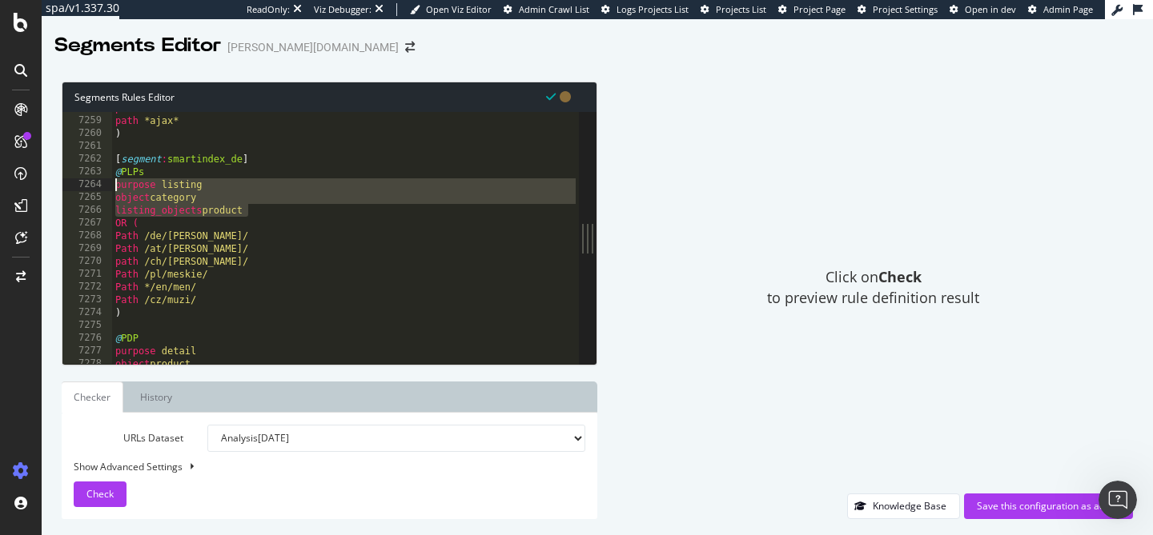
drag, startPoint x: 262, startPoint y: 211, endPoint x: 111, endPoint y: 183, distance: 152.9
click at [111, 183] on div "[segment:smartindex_de] 7258 7259 7260 7261 7262 7263 7264 7265 7266 7267 7268 …" at bounding box center [320, 238] width 516 height 252
click at [271, 212] on div "path *.woff path *ajax* ) [ segment : smartindex_de ] @ PLPs purpose listing ob…" at bounding box center [345, 241] width 467 height 278
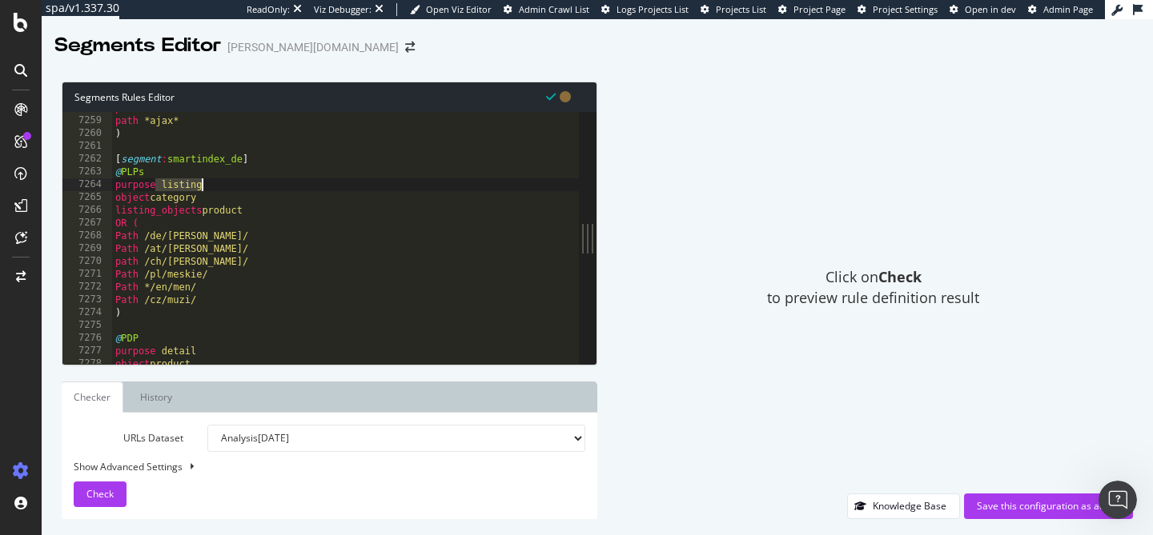
drag, startPoint x: 153, startPoint y: 188, endPoint x: 207, endPoint y: 186, distance: 54.5
click at [207, 186] on div "path *.woff path *ajax* ) [ segment : smartindex_de ] @ PLPs purpose listing ob…" at bounding box center [345, 241] width 467 height 278
drag, startPoint x: 207, startPoint y: 210, endPoint x: 281, endPoint y: 215, distance: 73.8
click at [281, 215] on div "path *.woff path *ajax* ) [ segment : smartindex_de ] @ PLPs purpose listing ob…" at bounding box center [345, 241] width 467 height 278
click at [1121, 497] on icon "Open Intercom Messenger" at bounding box center [1115, 498] width 26 height 26
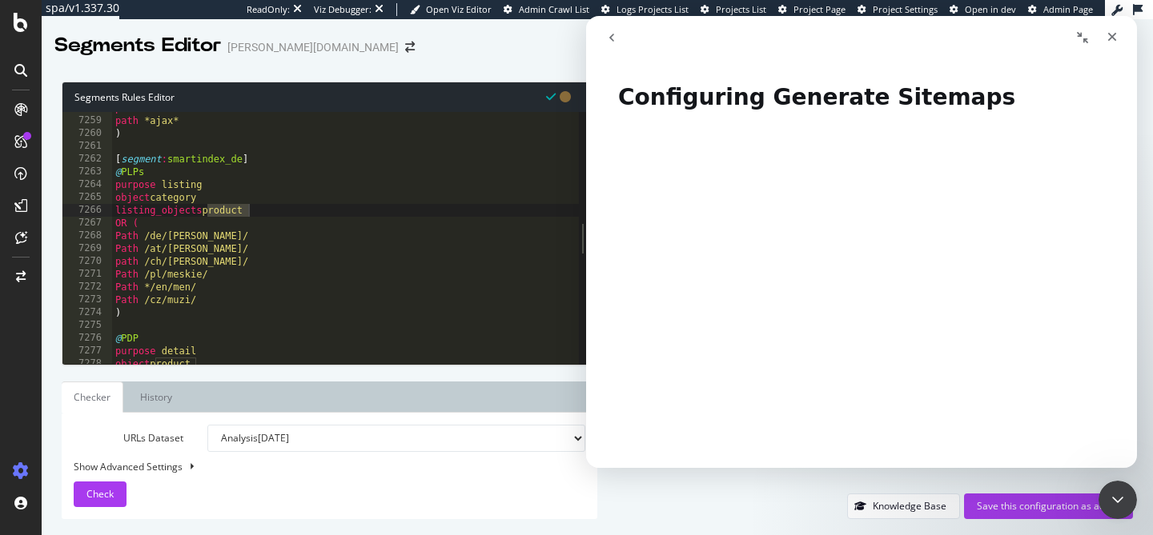
type textarea "purpose listing"
click at [247, 184] on div "path *.woff path *ajax* ) [ segment : smartindex_de ] @ PLPs purpose listing ob…" at bounding box center [345, 241] width 467 height 278
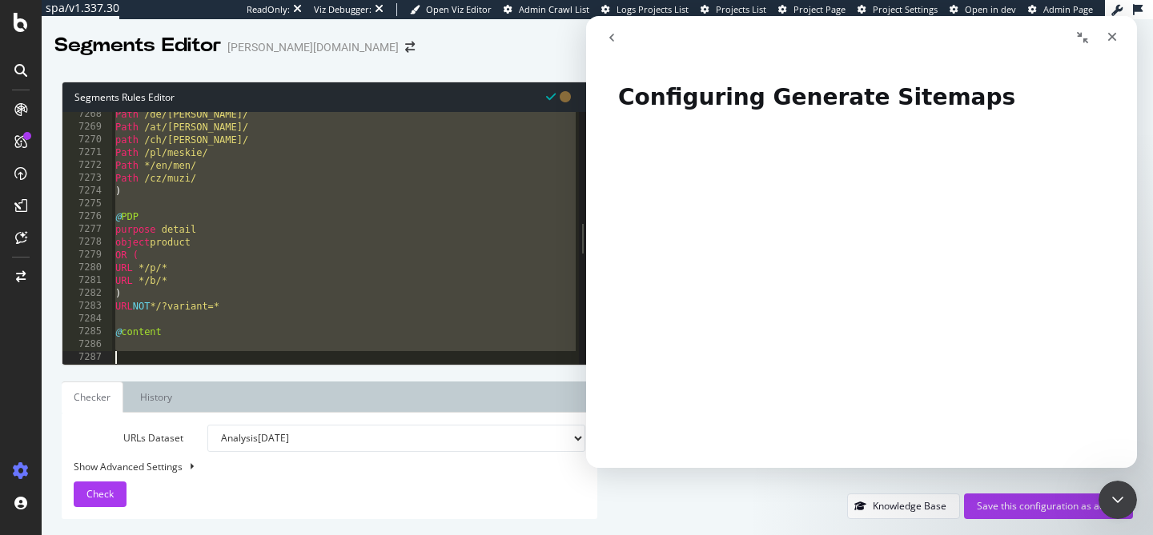
drag, startPoint x: 115, startPoint y: 159, endPoint x: 259, endPoint y: 374, distance: 257.9
click at [259, 374] on div "Segments Rules Editor purpose listing 7268 7269 7270 7271 7272 7273 7274 7275 7…" at bounding box center [329, 301] width 535 height 438
click at [201, 337] on div "Path /de/herren/ Path /at/herren/ path /ch/herren/ Path /pl/meskie/ Path */en/m…" at bounding box center [345, 247] width 467 height 278
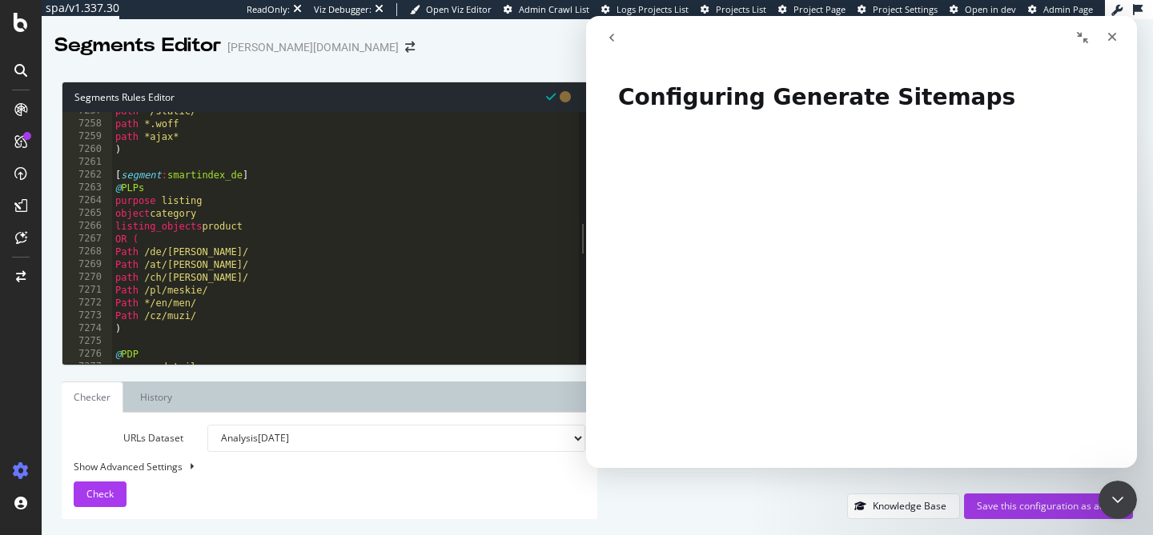
click at [611, 46] on button "go back" at bounding box center [611, 37] width 30 height 30
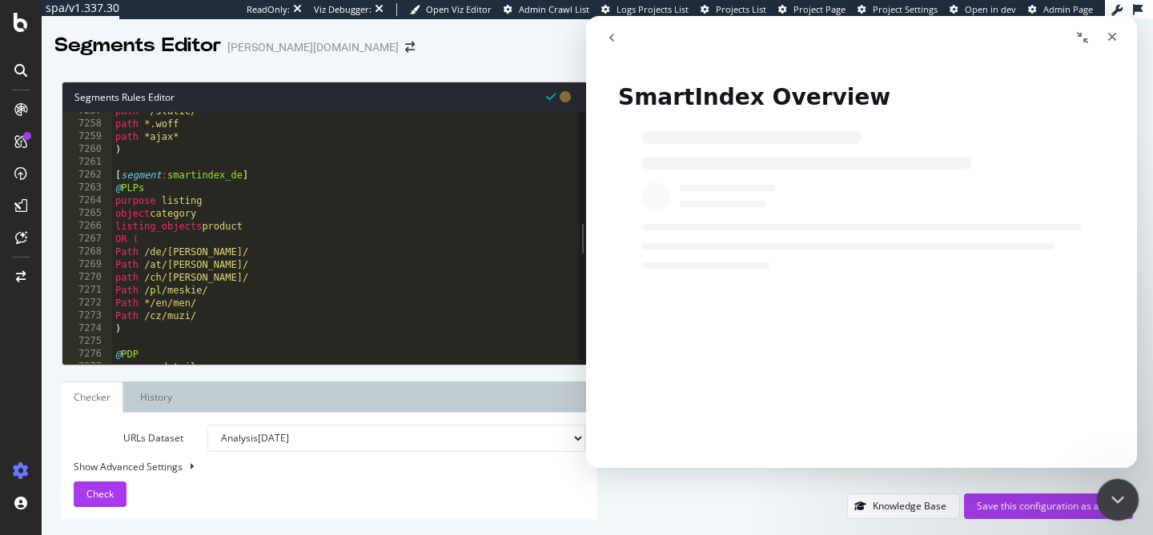
click at [1115, 499] on icon "Close Intercom Messenger" at bounding box center [1114, 497] width 19 height 19
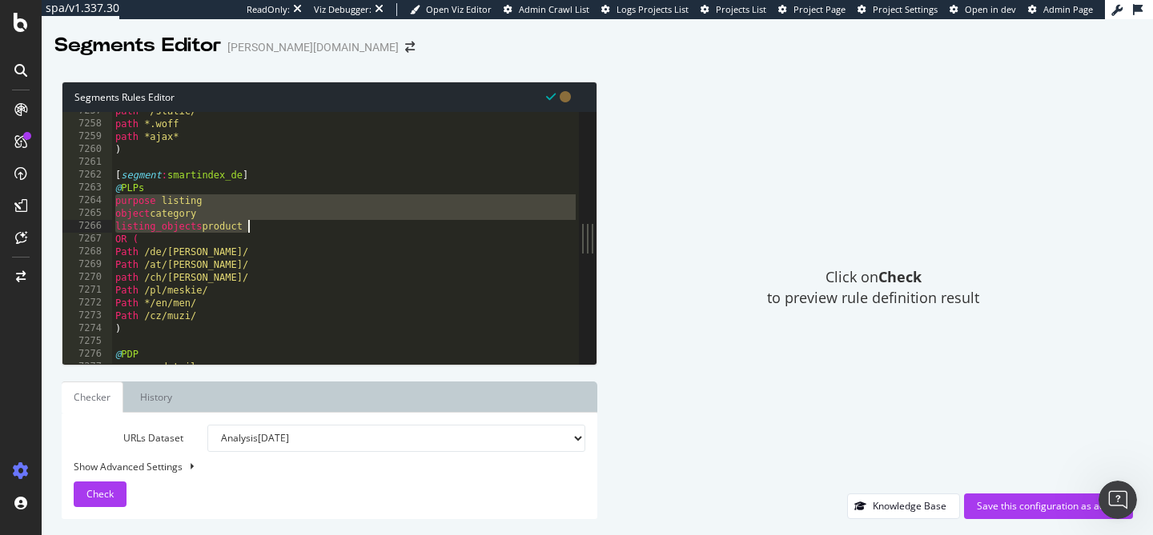
drag, startPoint x: 115, startPoint y: 202, endPoint x: 271, endPoint y: 233, distance: 159.0
click at [271, 233] on div "path */static/* path *.woff path *ajax* ) [ segment : smartindex_de ] @ PLPs pu…" at bounding box center [345, 244] width 467 height 278
click at [279, 245] on div "path */static/* path *.woff path *ajax* ) [ segment : smartindex_de ] @ PLPs pu…" at bounding box center [345, 244] width 467 height 278
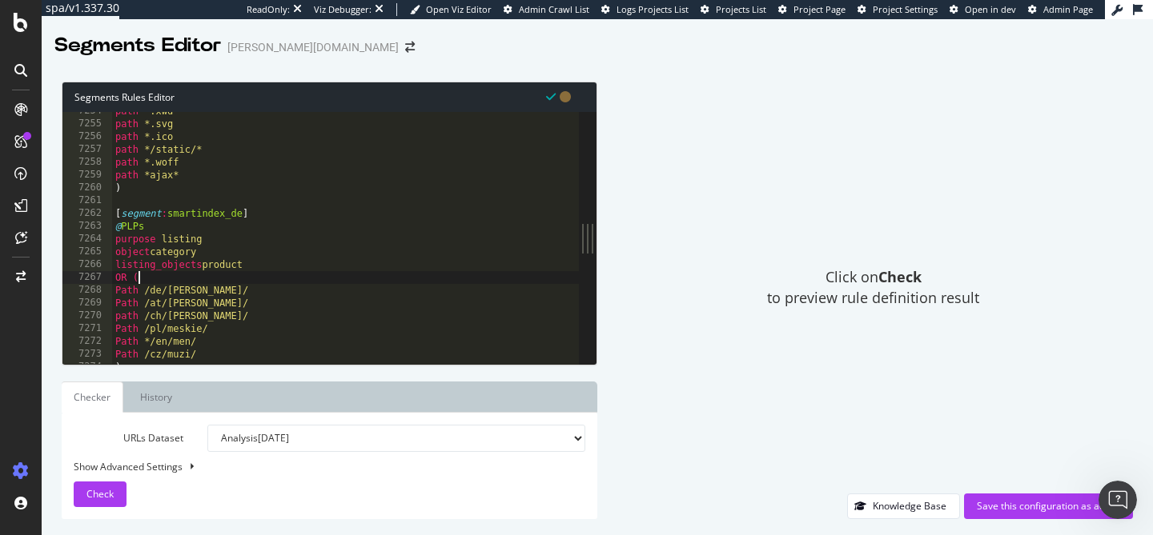
click at [240, 215] on div "path *.xwd path *.svg path *.ico path */static/* path *.woff path *ajax* ) [ se…" at bounding box center [345, 244] width 467 height 278
click at [189, 226] on div "path *.xwd path *.svg path *.ico path */static/* path *.woff path *ajax* ) [ se…" at bounding box center [345, 244] width 467 height 278
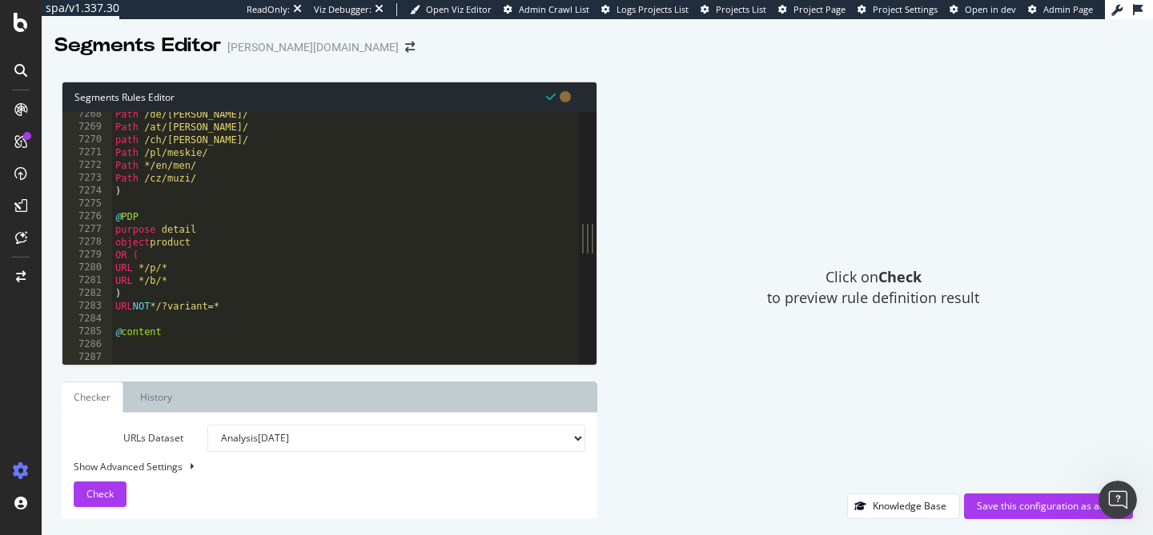
click at [413, 255] on div "Path /de/herren/ Path /at/herren/ path /ch/herren/ Path /pl/meskie/ Path */en/m…" at bounding box center [345, 247] width 467 height 278
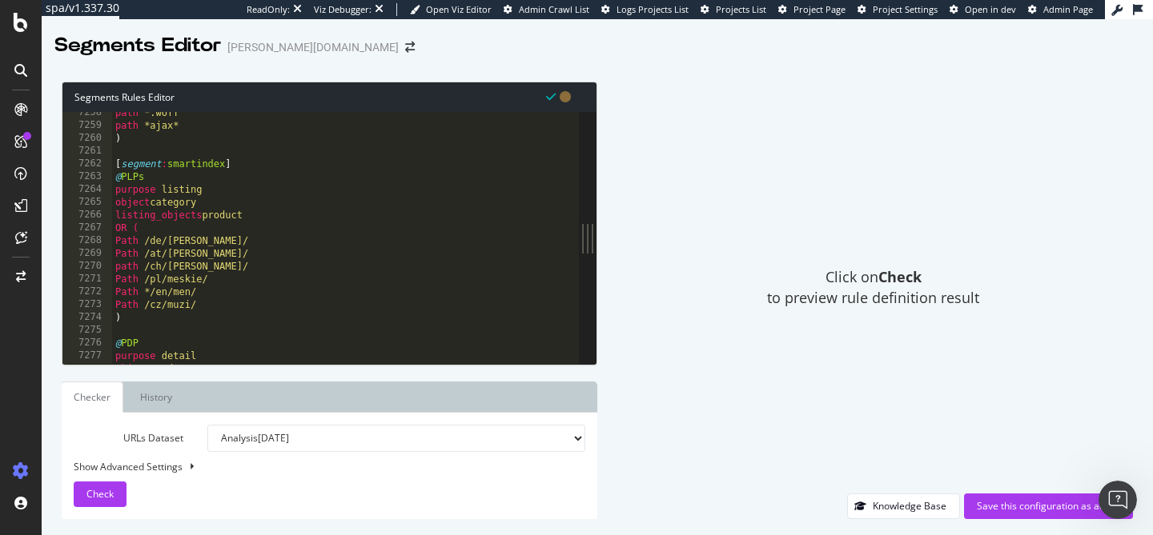
click at [249, 172] on div "path *.woff path *ajax* ) [ segment : smartindex ] @ PLPs purpose listing objec…" at bounding box center [345, 245] width 467 height 278
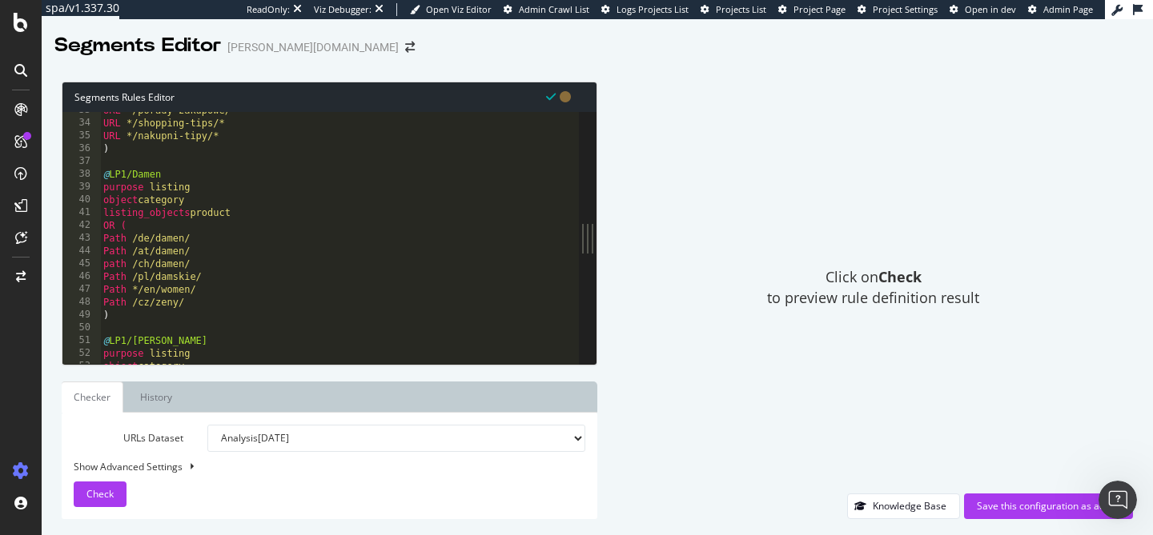
scroll to position [117, 0]
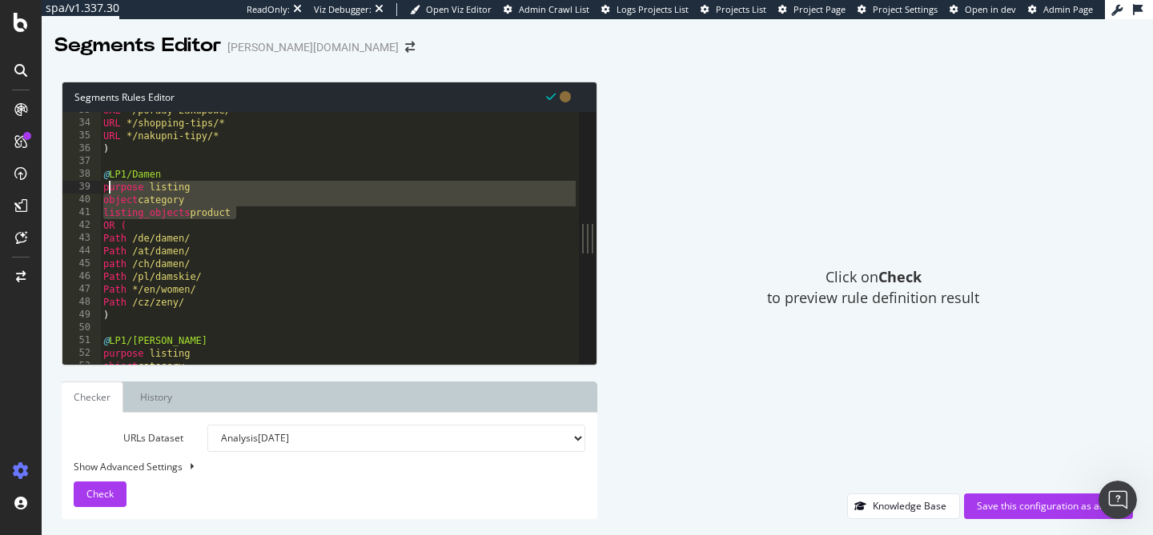
drag, startPoint x: 247, startPoint y: 210, endPoint x: 101, endPoint y: 190, distance: 146.9
click at [101, 190] on div "URL */porady-zakupowe/* URL */shopping-tips/* URL */nakupni-tipy/* ) @ LP1/Dame…" at bounding box center [339, 243] width 479 height 278
type textarea "purpose listing object category"
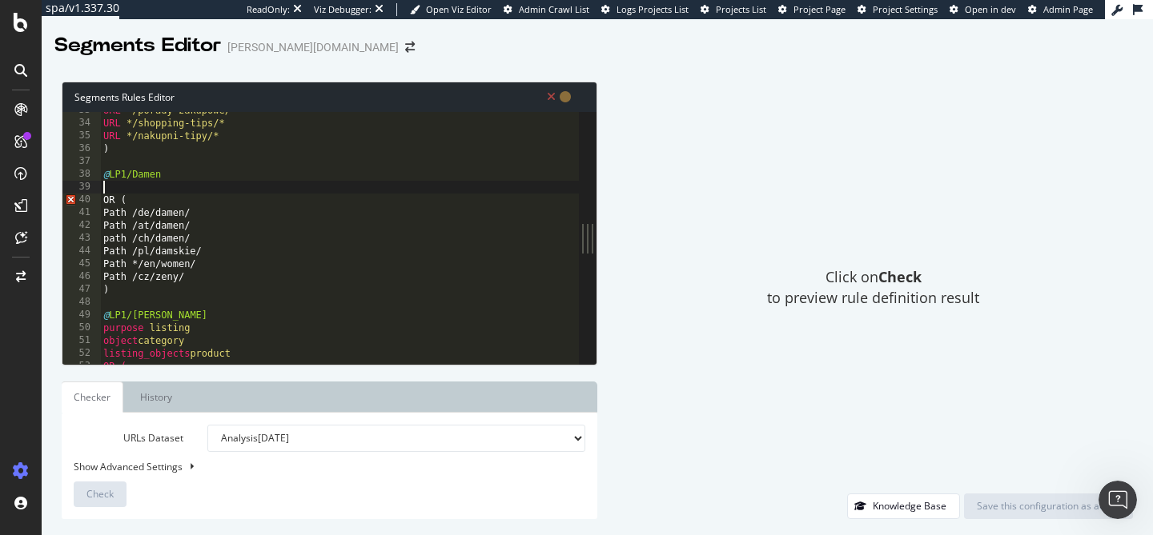
type textarea "@LP1/Damen"
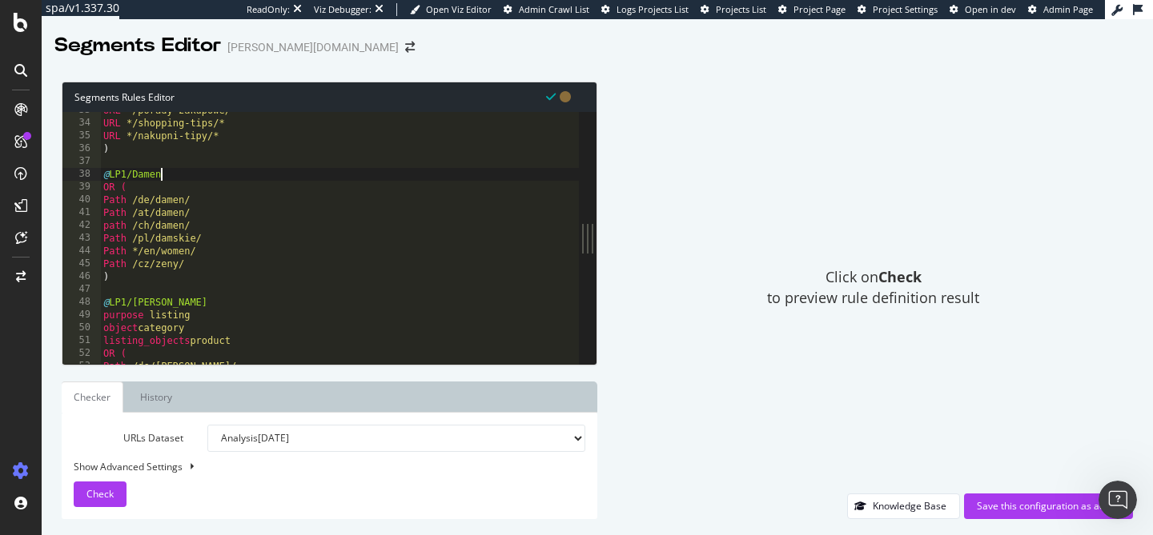
click at [386, 285] on div "URL */porady-zakupowe/* URL */shopping-tips/* URL */nakupni-tipy/* ) @ LP1/Dame…" at bounding box center [339, 243] width 479 height 278
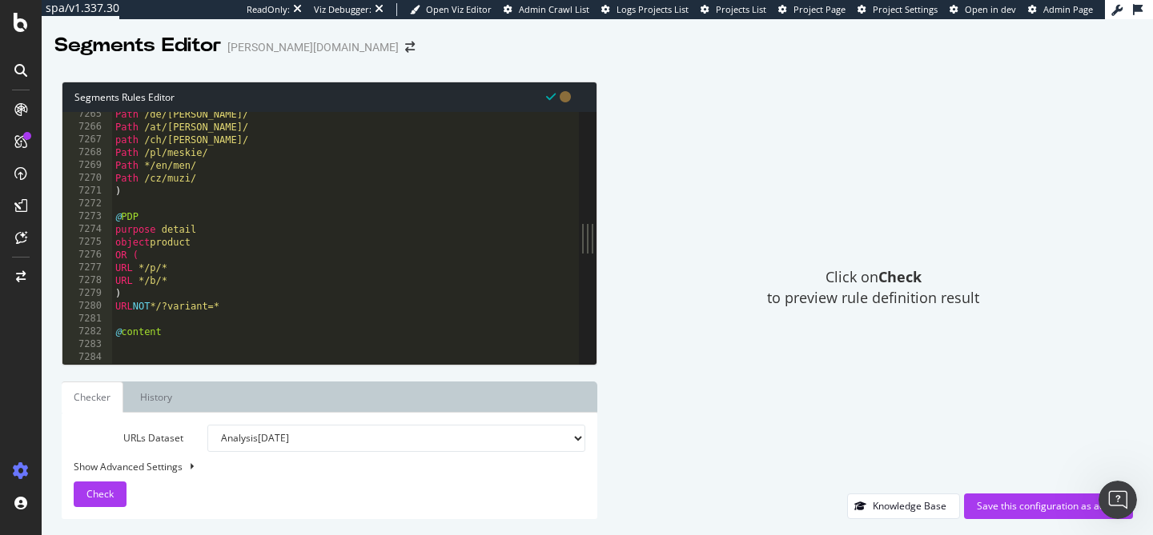
scroll to position [25975, 0]
